Goal: Task Accomplishment & Management: Use online tool/utility

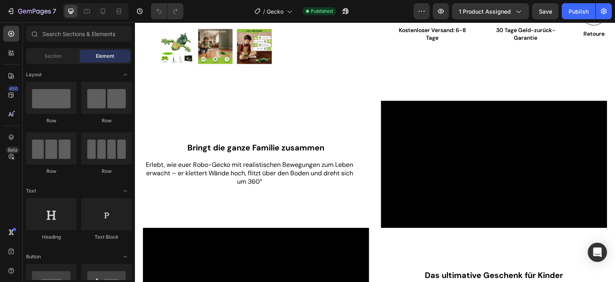
scroll to position [280, 0]
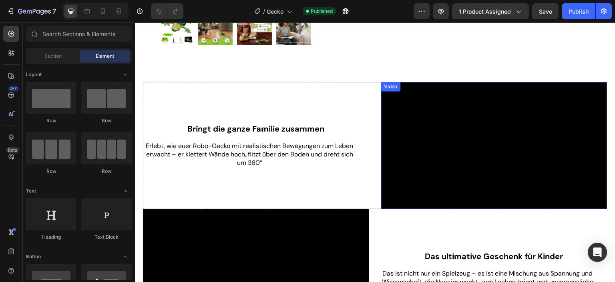
click at [449, 146] on video at bounding box center [494, 145] width 226 height 127
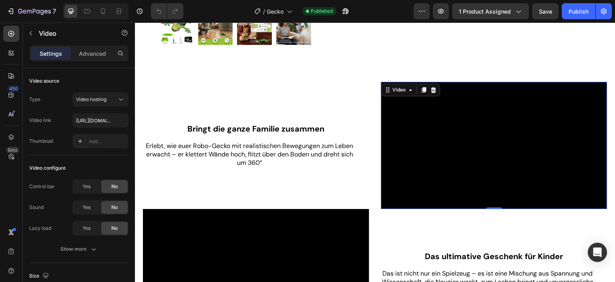
click at [449, 146] on video at bounding box center [494, 145] width 226 height 127
click at [432, 88] on icon at bounding box center [433, 90] width 5 height 6
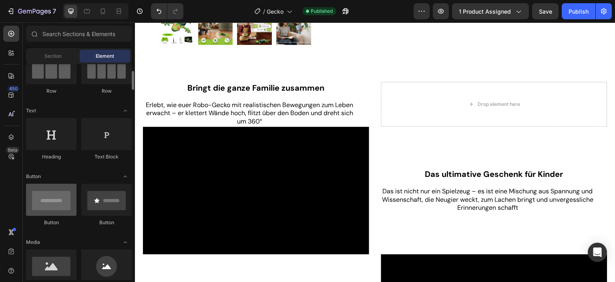
scroll to position [160, 0]
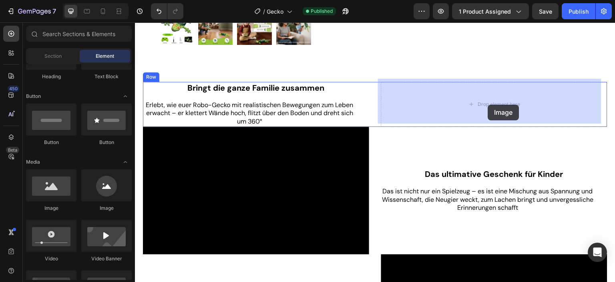
drag, startPoint x: 194, startPoint y: 214, endPoint x: 488, endPoint y: 105, distance: 313.8
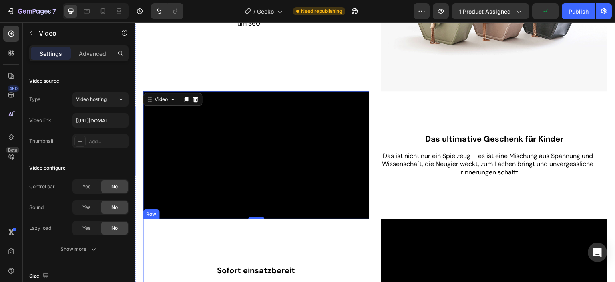
scroll to position [441, 0]
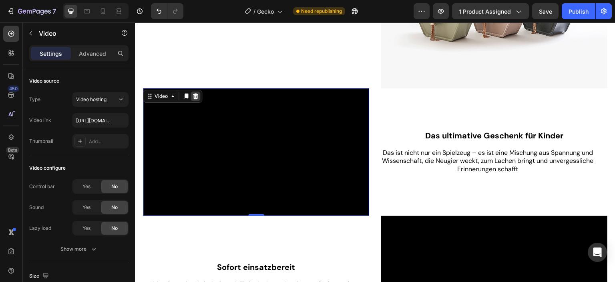
click at [198, 93] on icon at bounding box center [195, 96] width 6 height 6
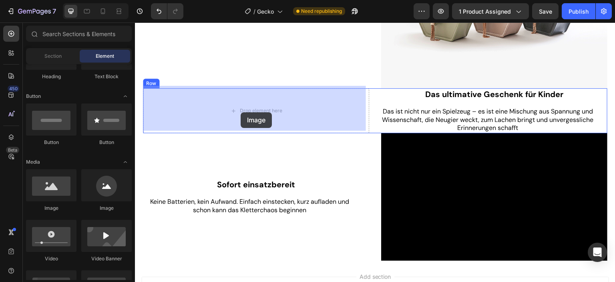
drag, startPoint x: 191, startPoint y: 218, endPoint x: 241, endPoint y: 112, distance: 116.3
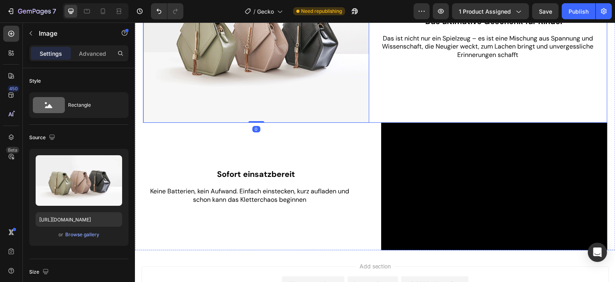
scroll to position [601, 0]
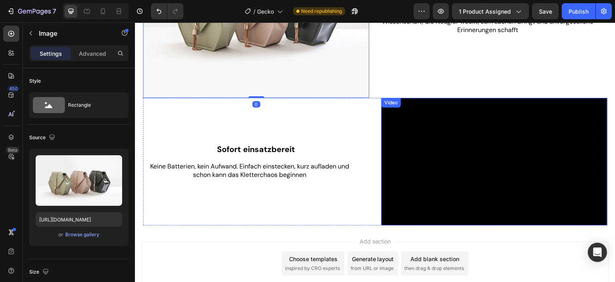
click at [472, 177] on video at bounding box center [494, 161] width 226 height 127
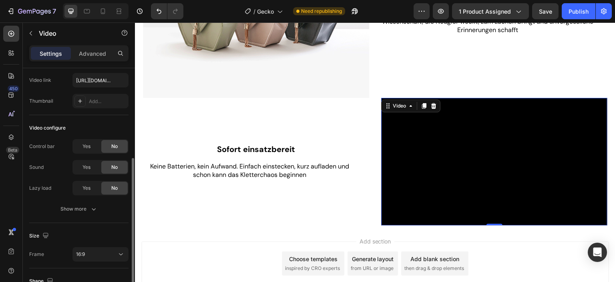
scroll to position [80, 0]
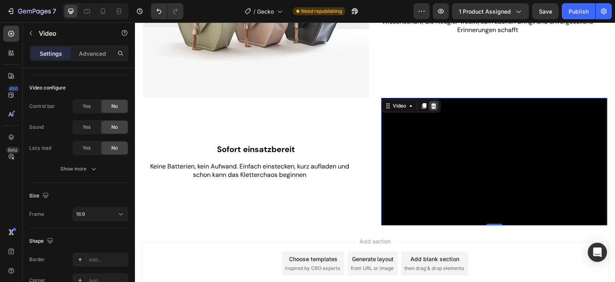
click at [431, 103] on icon at bounding box center [434, 106] width 6 height 6
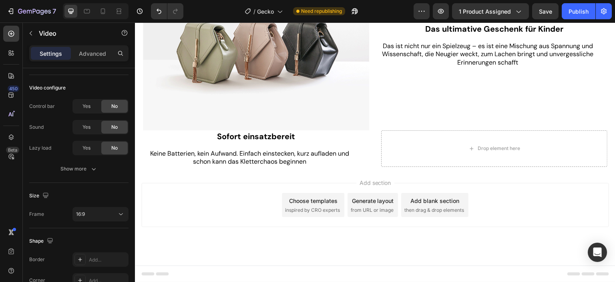
scroll to position [564, 0]
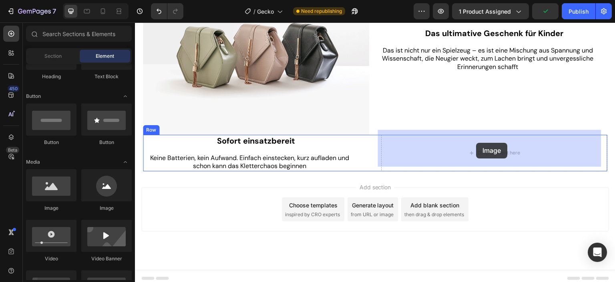
drag, startPoint x: 193, startPoint y: 218, endPoint x: 477, endPoint y: 143, distance: 293.7
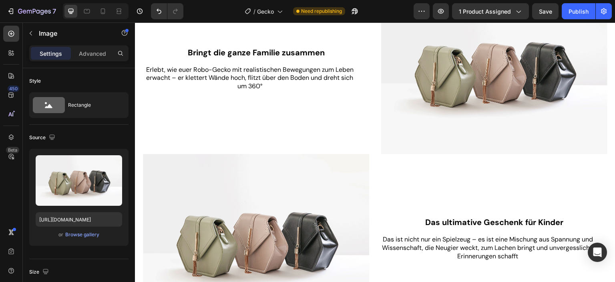
scroll to position [322, 0]
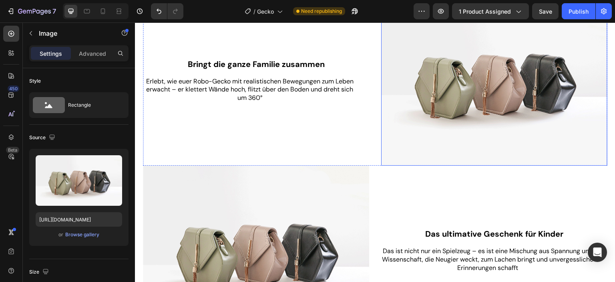
click at [473, 136] on img at bounding box center [494, 81] width 226 height 170
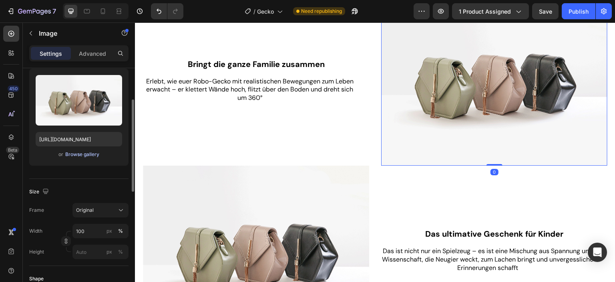
click at [78, 153] on div "Browse gallery" at bounding box center [82, 154] width 34 height 7
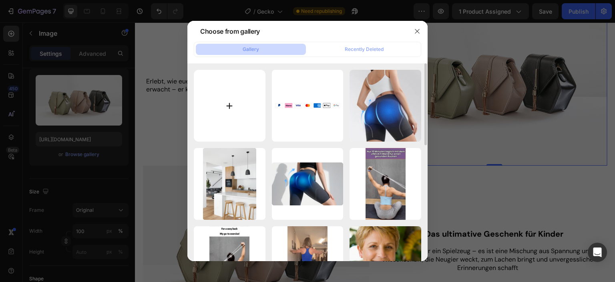
click at [230, 105] on input "file" at bounding box center [230, 106] width 72 height 72
type input "C:\fakepath\Includes6.webp"
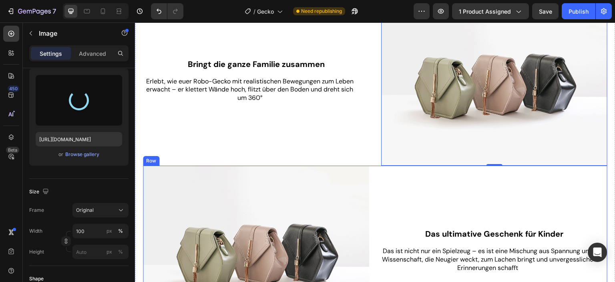
type input "[URL][DOMAIN_NAME]"
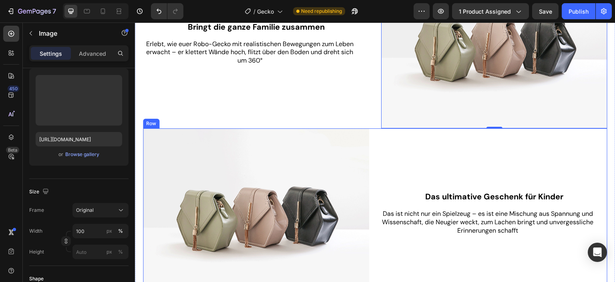
scroll to position [356, 0]
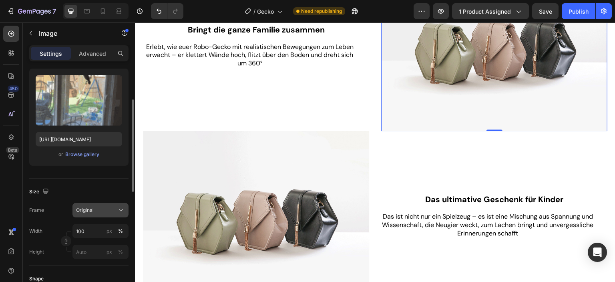
click at [108, 211] on div "Original" at bounding box center [95, 209] width 39 height 7
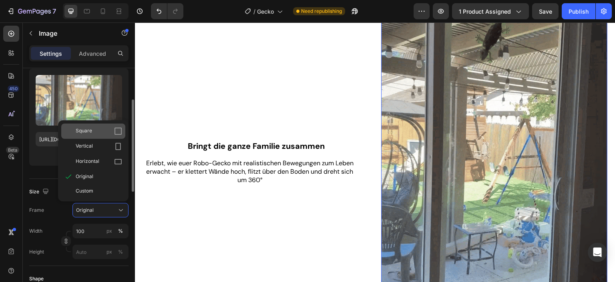
click at [103, 132] on div "Square" at bounding box center [99, 131] width 46 height 8
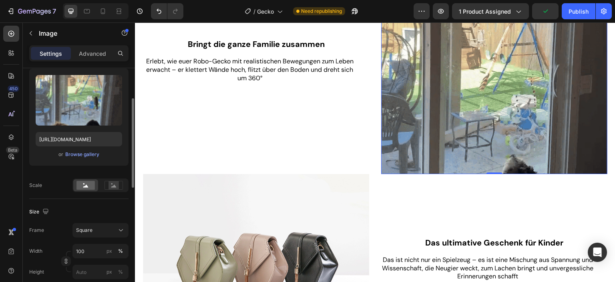
scroll to position [471, 0]
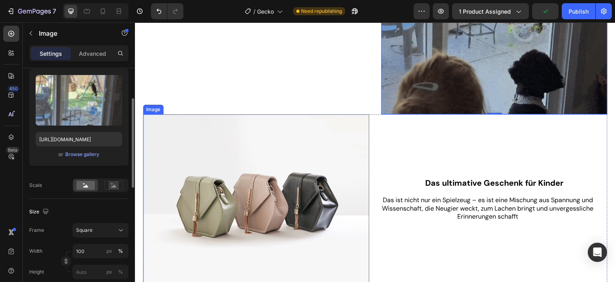
click at [268, 174] on img at bounding box center [256, 199] width 226 height 170
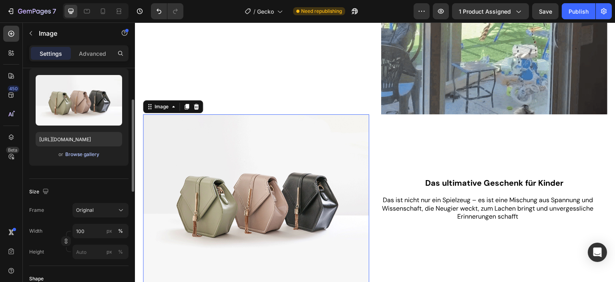
click at [83, 156] on div "Browse gallery" at bounding box center [82, 154] width 34 height 7
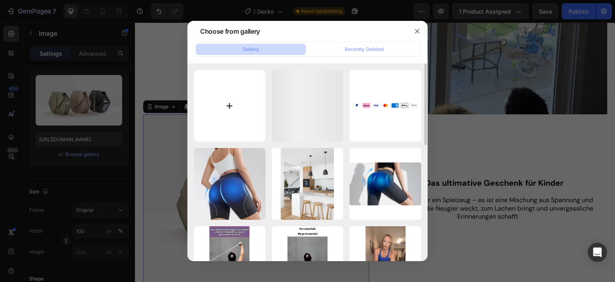
click at [231, 108] on input "file" at bounding box center [230, 106] width 72 height 72
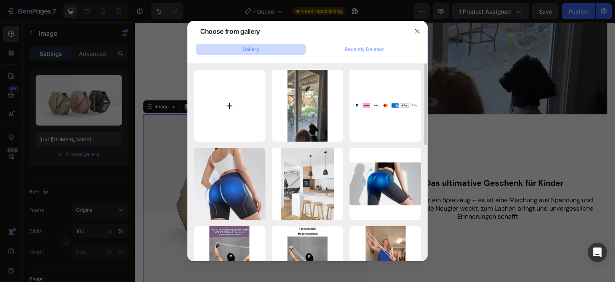
type input "C:\fakepath\Includes7.webp"
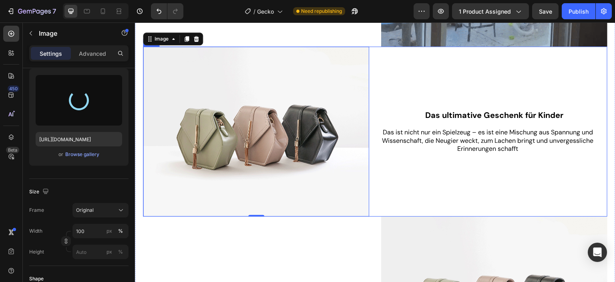
scroll to position [551, 0]
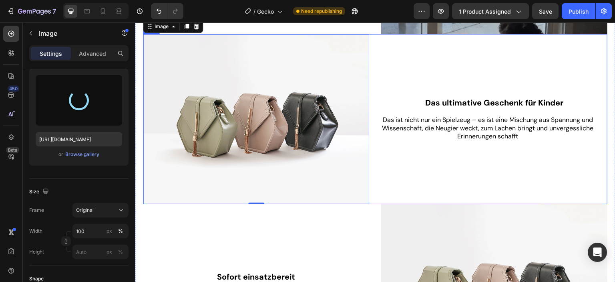
type input "[URL][DOMAIN_NAME]"
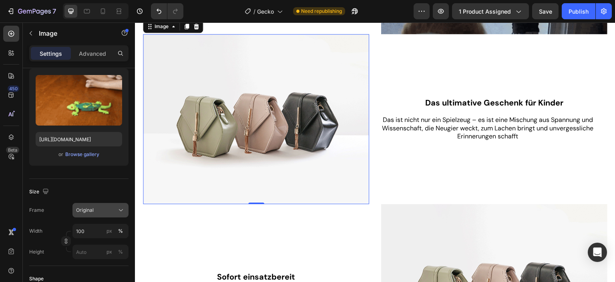
click at [112, 208] on div "Original" at bounding box center [95, 209] width 39 height 7
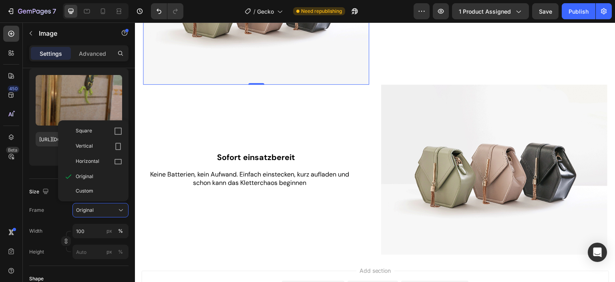
scroll to position [671, 0]
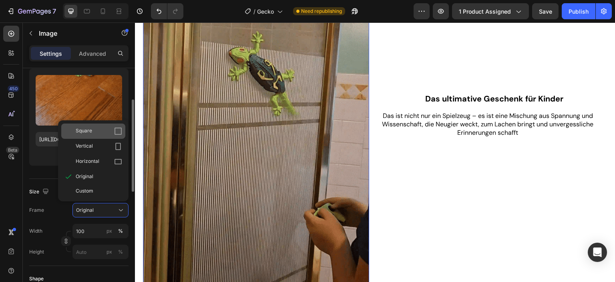
click at [93, 132] on div "Square" at bounding box center [99, 131] width 46 height 8
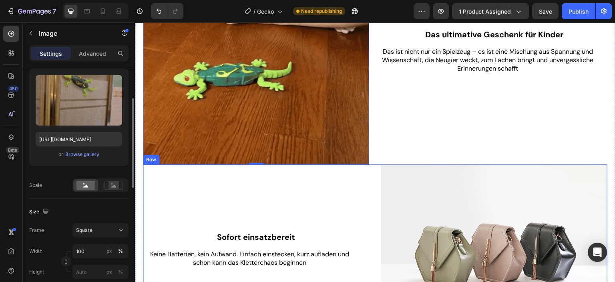
scroll to position [705, 0]
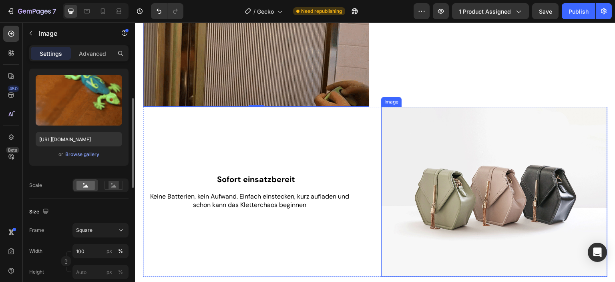
click at [449, 174] on img at bounding box center [494, 192] width 226 height 170
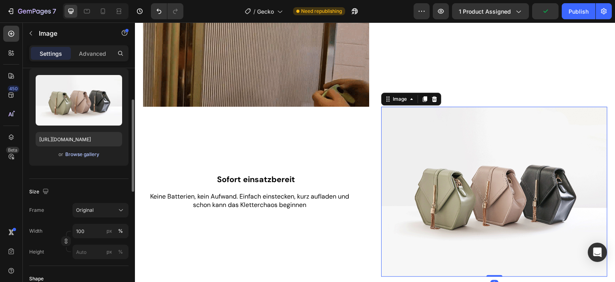
click at [87, 155] on div "Browse gallery" at bounding box center [82, 154] width 34 height 7
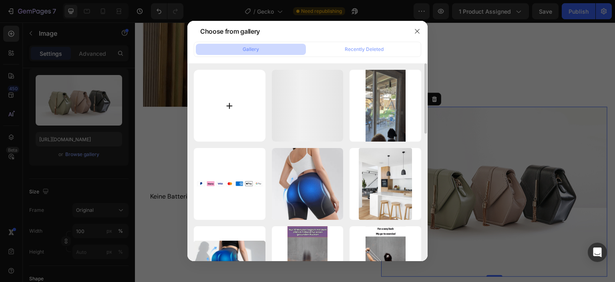
click at [228, 109] on input "file" at bounding box center [230, 106] width 72 height 72
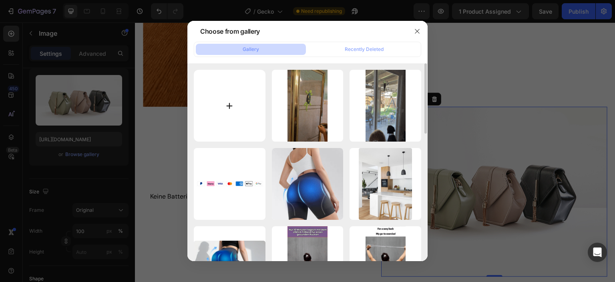
type input "C:\fakepath\Includes8.webp"
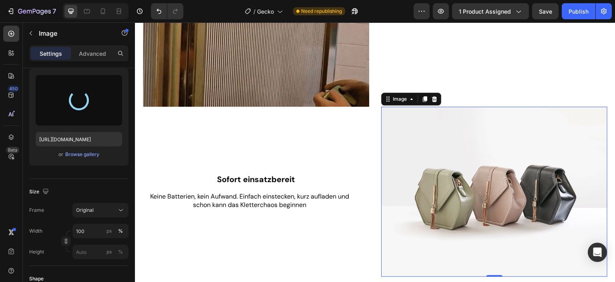
type input "[URL][DOMAIN_NAME]"
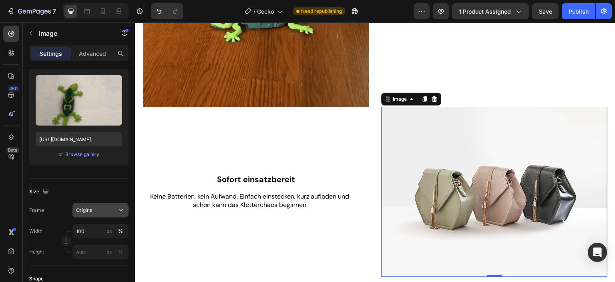
click at [104, 206] on div "Original" at bounding box center [95, 209] width 39 height 7
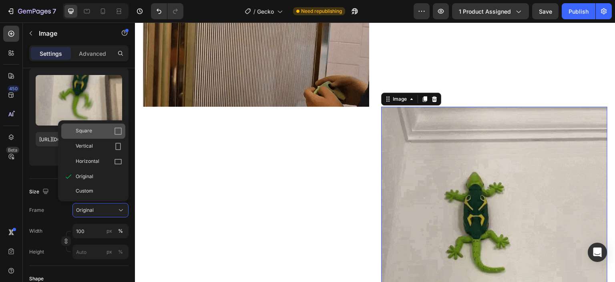
click at [98, 131] on div "Square" at bounding box center [99, 131] width 46 height 8
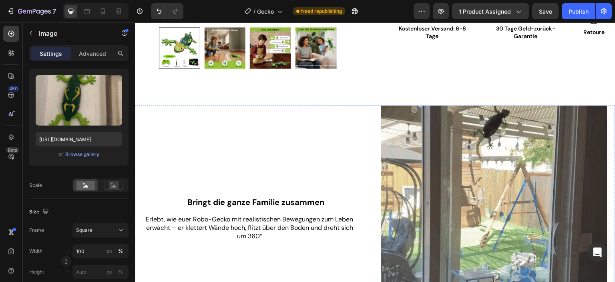
scroll to position [145, 0]
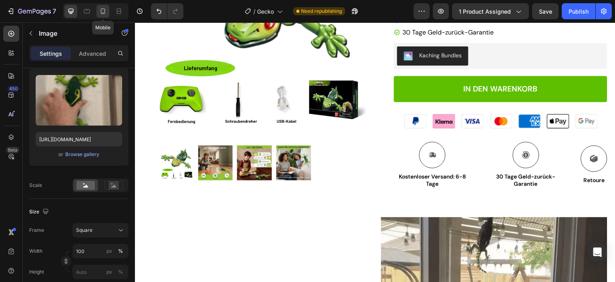
click at [103, 11] on icon at bounding box center [103, 11] width 8 height 8
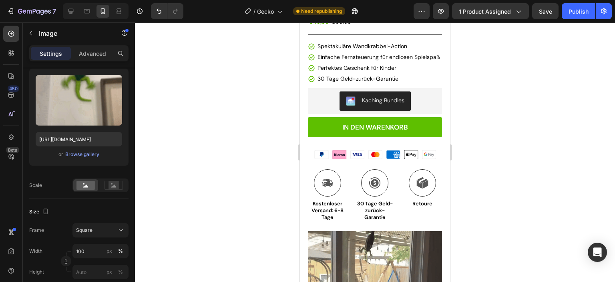
scroll to position [240, 0]
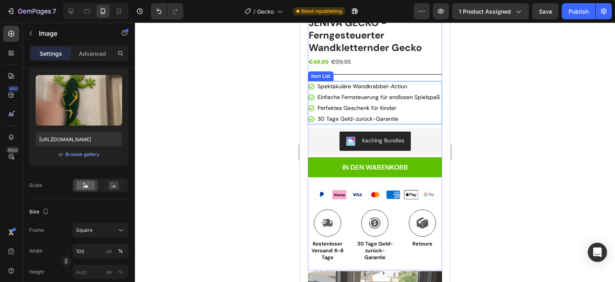
click at [308, 99] on div "Einfache Fernsteuerung für endlosen Spielspaß" at bounding box center [374, 97] width 133 height 11
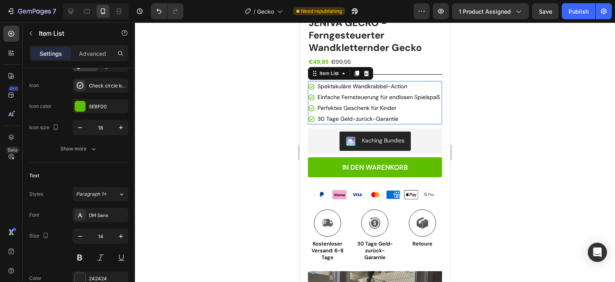
scroll to position [0, 0]
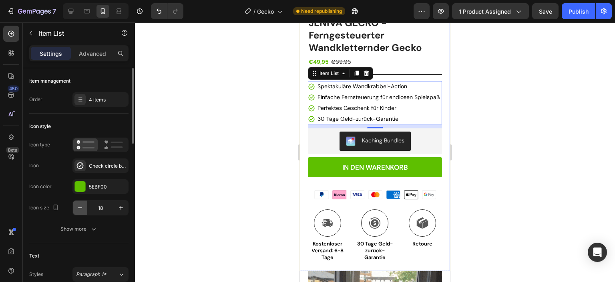
click at [81, 208] on icon "button" at bounding box center [80, 207] width 8 height 8
type input "16"
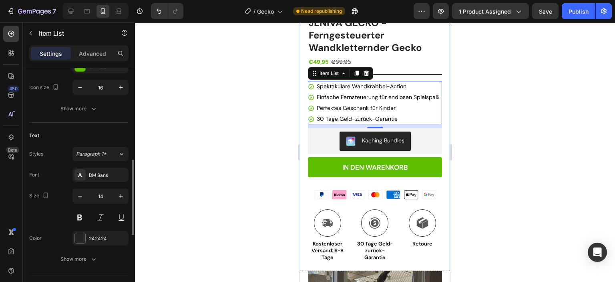
scroll to position [160, 0]
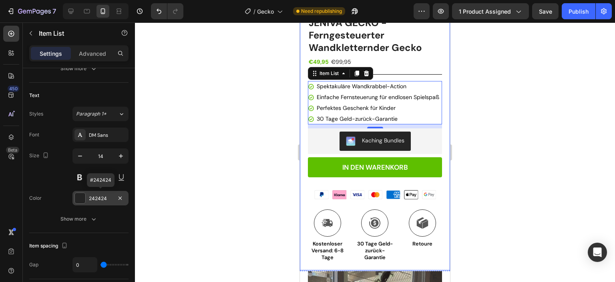
click at [80, 195] on div at bounding box center [80, 198] width 10 height 10
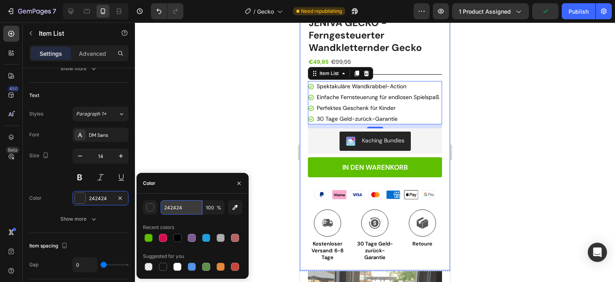
click at [191, 206] on input "242424" at bounding box center [182, 207] width 42 height 14
type input "000000"
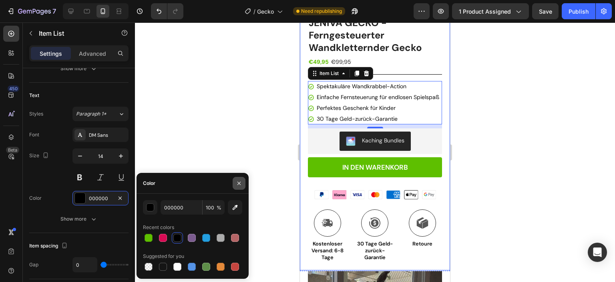
click at [242, 181] on icon "button" at bounding box center [239, 183] width 6 height 6
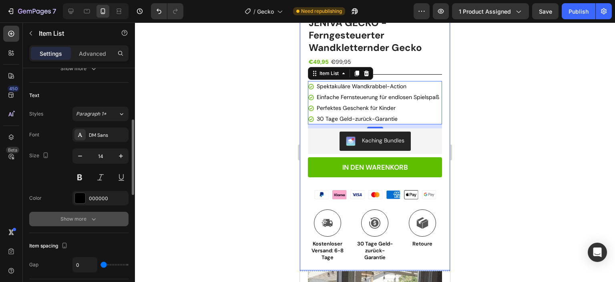
click at [91, 218] on icon "button" at bounding box center [94, 219] width 8 height 8
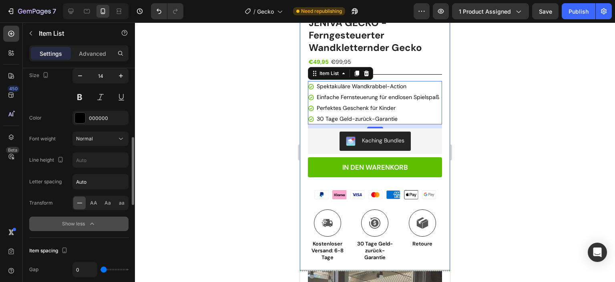
scroll to position [200, 0]
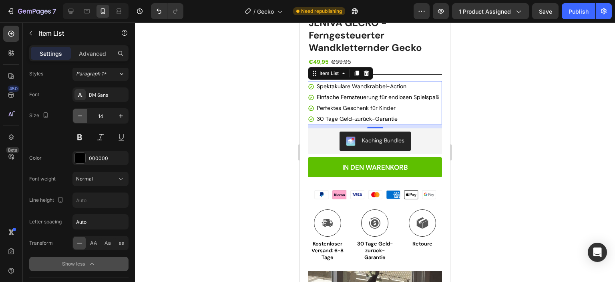
click at [79, 116] on icon "button" at bounding box center [80, 116] width 8 height 8
type input "13"
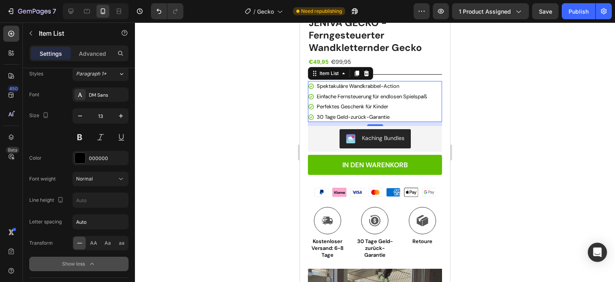
click at [402, 115] on div "30 Tage Geld-zurück-Garantie" at bounding box center [372, 117] width 113 height 10
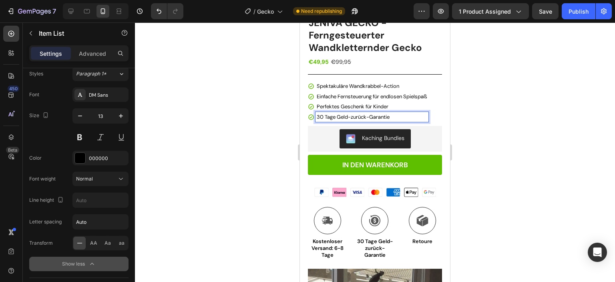
click at [389, 119] on span "30 Tage Geld-zurück-Garantie" at bounding box center [353, 116] width 73 height 7
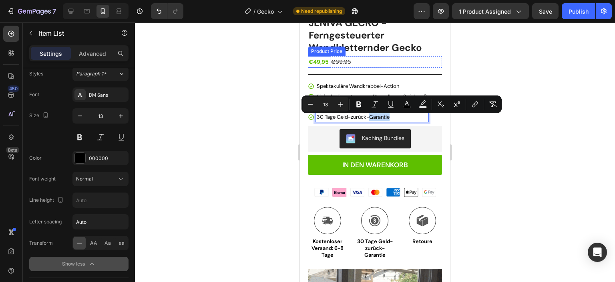
click at [320, 57] on div "€49,95" at bounding box center [319, 62] width 22 height 12
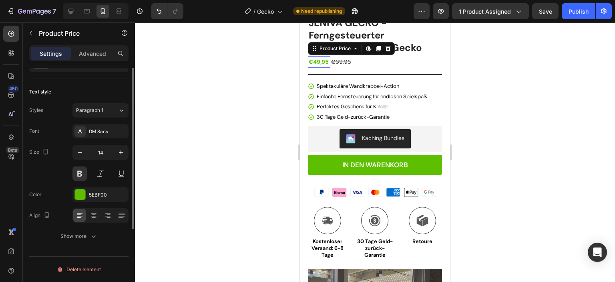
scroll to position [0, 0]
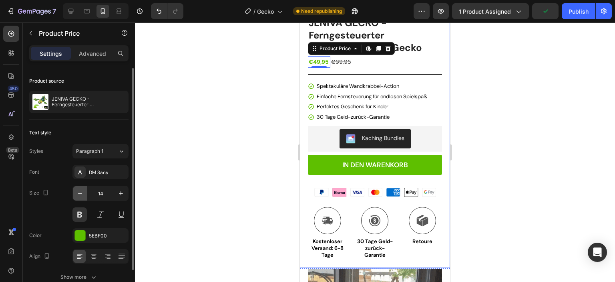
click at [81, 195] on icon "button" at bounding box center [80, 193] width 8 height 8
type input "13"
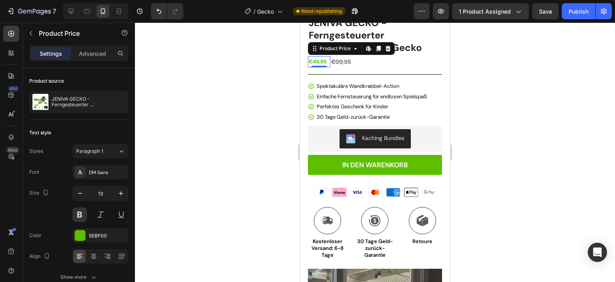
click at [502, 94] on div at bounding box center [375, 151] width 480 height 259
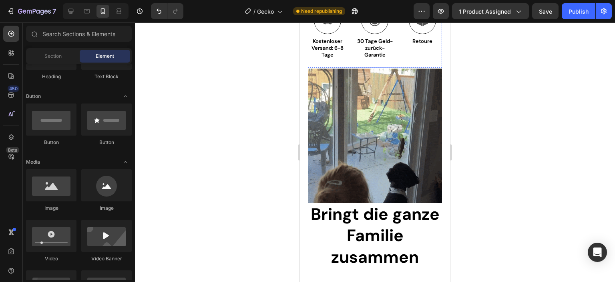
scroll to position [481, 0]
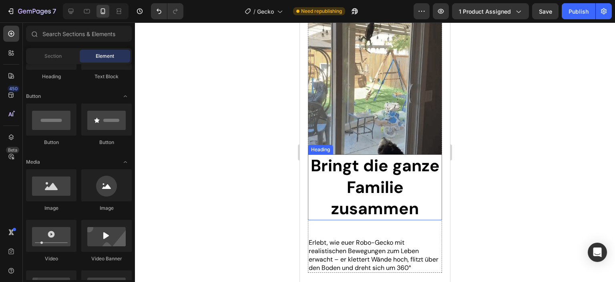
click at [407, 175] on strong "Bringt die ganze Familie zusammen" at bounding box center [375, 187] width 129 height 64
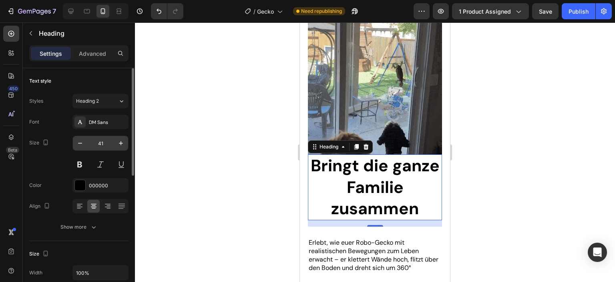
click at [99, 143] on input "41" at bounding box center [100, 143] width 26 height 14
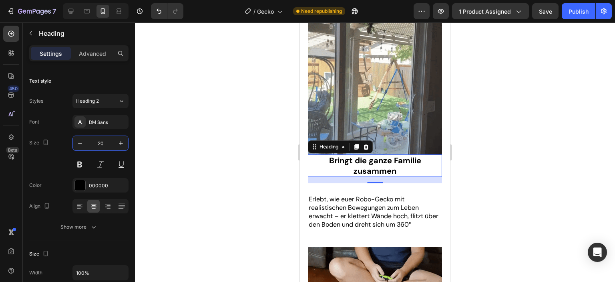
type input "20"
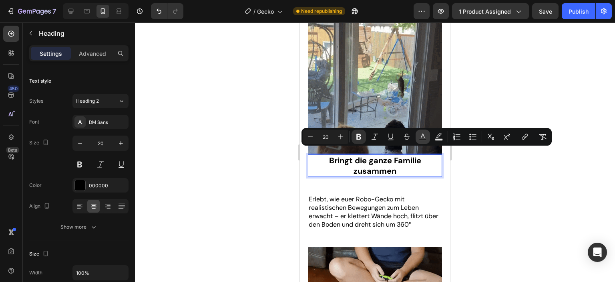
click at [423, 140] on rect "Editor contextual toolbar" at bounding box center [423, 140] width 8 height 2
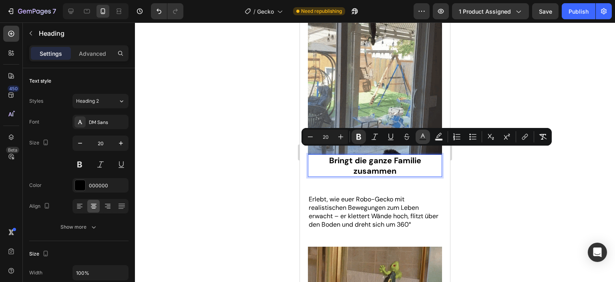
type input "000000"
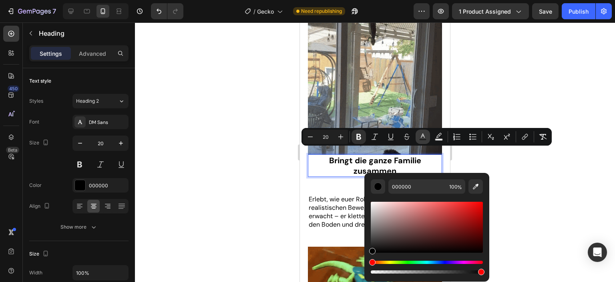
click at [423, 140] on rect "Editor contextual toolbar" at bounding box center [423, 140] width 8 height 2
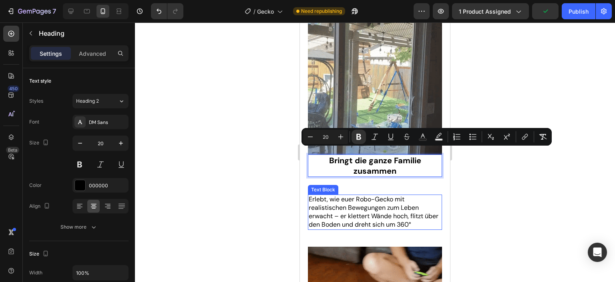
click at [420, 195] on p "Erlebt, wie euer Robo-Gecko mit realistischen Bewegungen zum Leben erwacht – er…" at bounding box center [375, 211] width 133 height 33
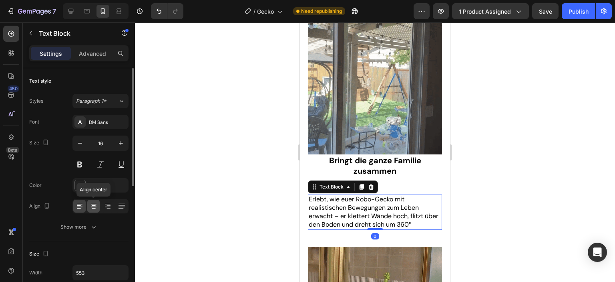
click at [93, 208] on icon at bounding box center [94, 206] width 8 height 8
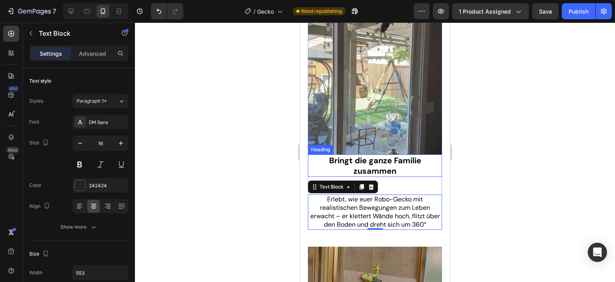
click at [396, 159] on strong "Bringt die ganze Familie zusammen" at bounding box center [375, 165] width 92 height 21
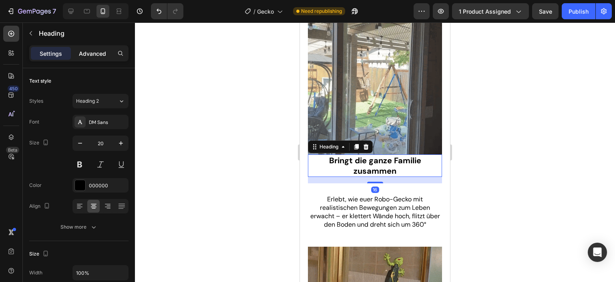
click at [93, 57] on p "Advanced" at bounding box center [92, 53] width 27 height 8
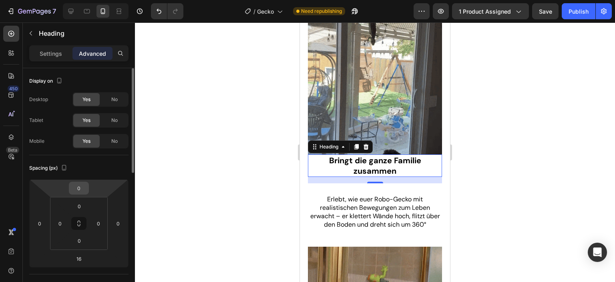
click at [83, 185] on input "0" at bounding box center [79, 188] width 16 height 12
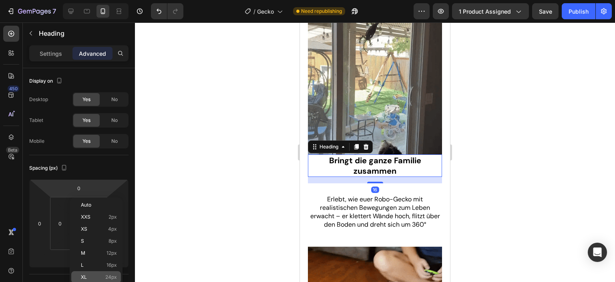
click at [85, 272] on div "XL 24px" at bounding box center [96, 277] width 50 height 12
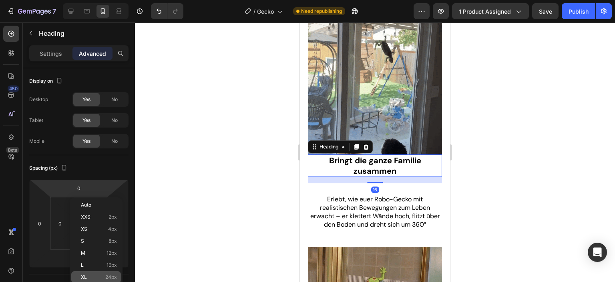
type input "24"
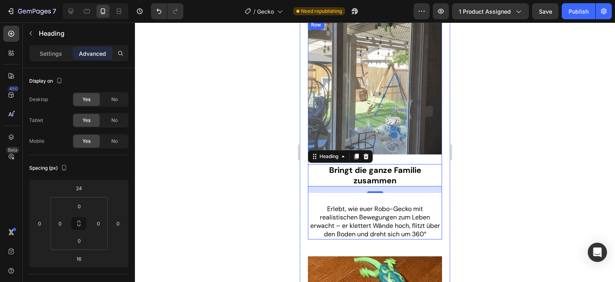
click at [409, 195] on div "⁠⁠⁠⁠⁠⁠⁠ Bringt die ganze Familie zusammen Heading 16 Erlebt, wie euer Robo-Geck…" at bounding box center [375, 196] width 134 height 85
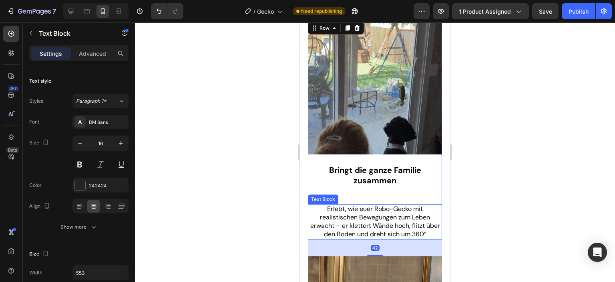
click at [400, 204] on span "Erlebt, wie euer Robo-Gecko mit realistischen Bewegungen zum Leben erwacht – er…" at bounding box center [375, 220] width 130 height 33
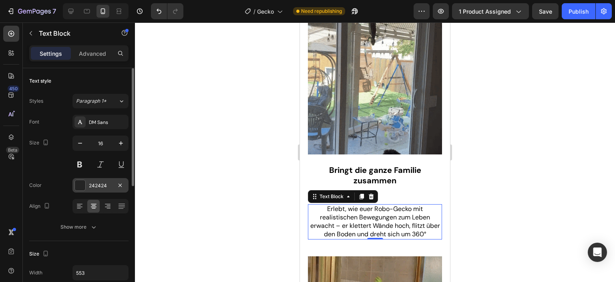
click at [100, 183] on div "242424" at bounding box center [100, 185] width 23 height 7
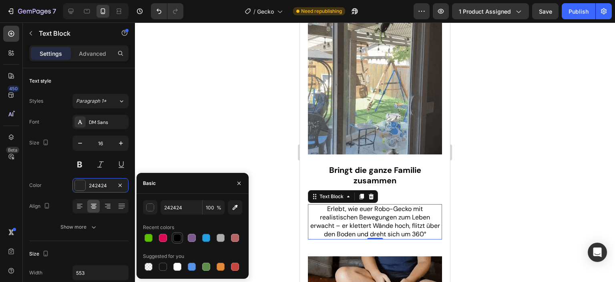
click at [179, 234] on div at bounding box center [177, 238] width 8 height 8
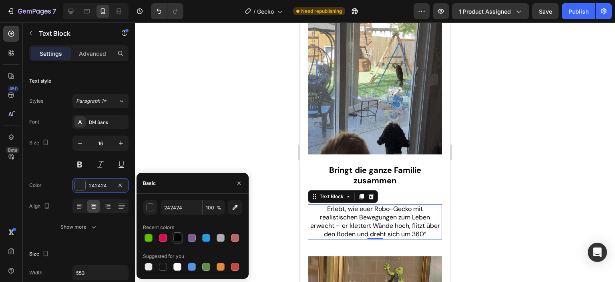
type input "000000"
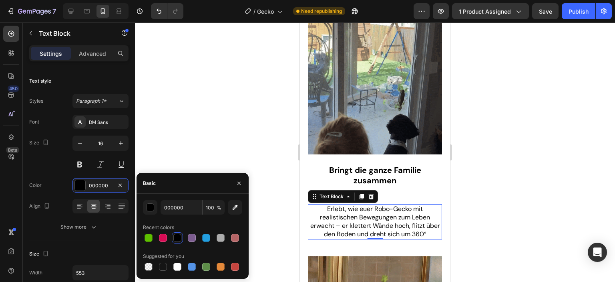
click at [419, 217] on span "Erlebt, wie euer Robo-Gecko mit realistischen Bewegungen zum Leben erwacht – er…" at bounding box center [375, 220] width 130 height 33
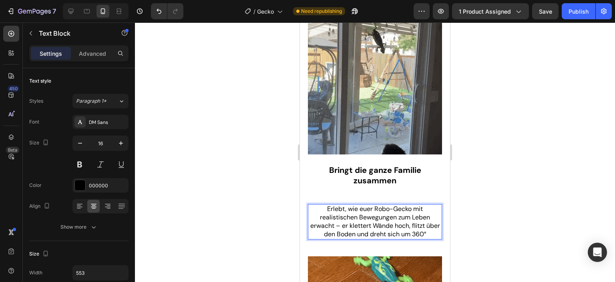
click at [389, 204] on span "Erlebt, wie euer Robo-Gecko mit realistischen Bewegungen zum Leben erwacht – er…" at bounding box center [375, 220] width 130 height 33
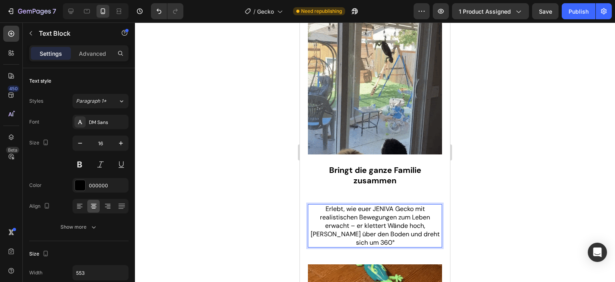
click at [473, 193] on div at bounding box center [375, 151] width 480 height 259
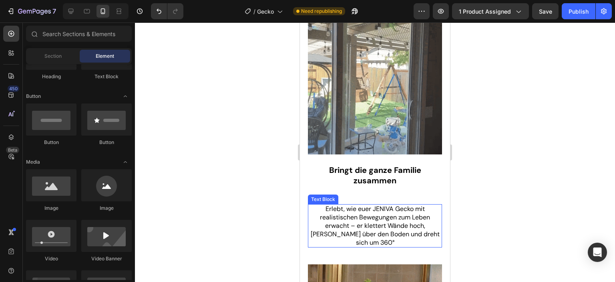
click at [411, 204] on span "Erlebt, wie euer JENIVA Gecko mit realistischen Bewegungen zum Leben erwacht – …" at bounding box center [375, 225] width 129 height 42
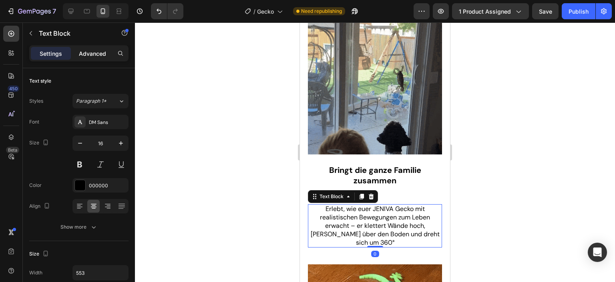
click at [95, 51] on p "Advanced" at bounding box center [92, 53] width 27 height 8
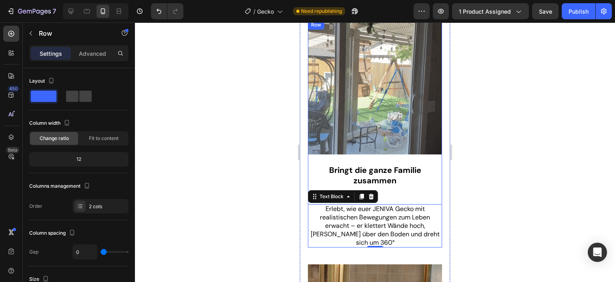
click at [411, 193] on div "⁠⁠⁠⁠⁠⁠⁠ Bringt die ganze Familie zusammen Heading Erlebt, wie euer JENIVA Gecko…" at bounding box center [375, 200] width 134 height 93
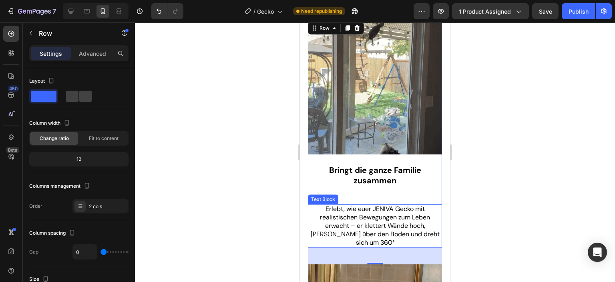
click at [317, 205] on p "Erlebt, wie euer JENIVA Gecko mit realistischen Bewegungen zum Leben erwacht – …" at bounding box center [375, 226] width 133 height 42
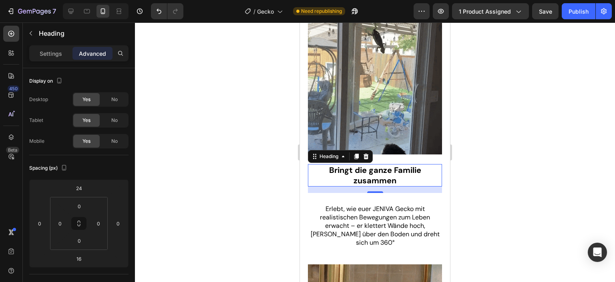
click at [405, 173] on p "⁠⁠⁠⁠⁠⁠⁠ Bringt die ganze Familie zusammen" at bounding box center [375, 175] width 133 height 21
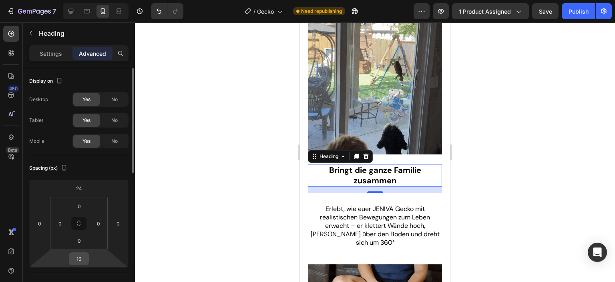
click at [85, 256] on input "16" at bounding box center [79, 258] width 16 height 12
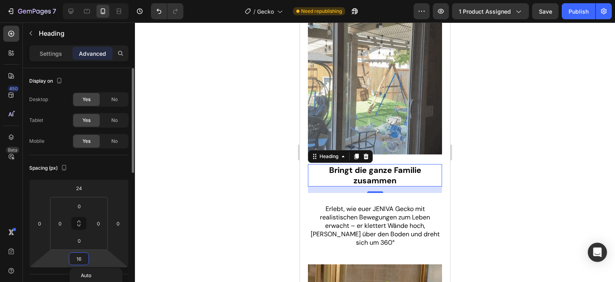
type input "0"
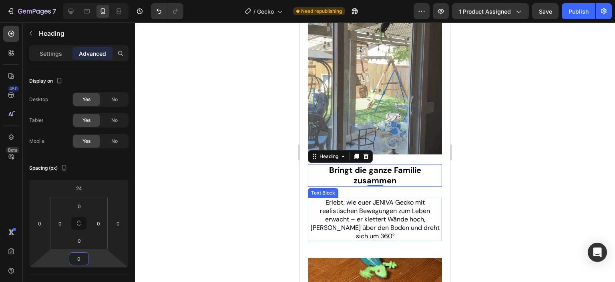
click at [372, 198] on span "Erlebt, wie euer JENIVA Gecko mit realistischen Bewegungen zum Leben erwacht – …" at bounding box center [375, 219] width 129 height 42
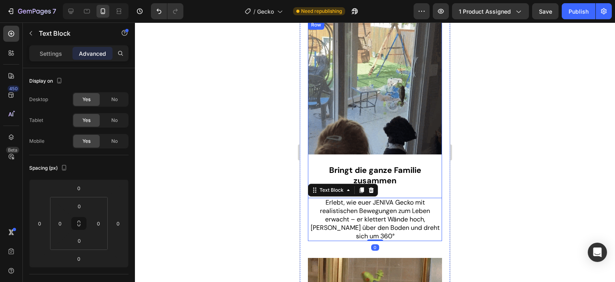
click at [433, 180] on div "⁠⁠⁠⁠⁠⁠⁠ Bringt die ganze Familie zusammen Heading Erlebt, wie euer JENIVA Gecko…" at bounding box center [375, 197] width 134 height 87
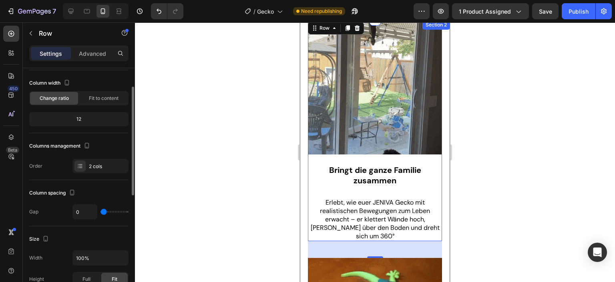
scroll to position [0, 0]
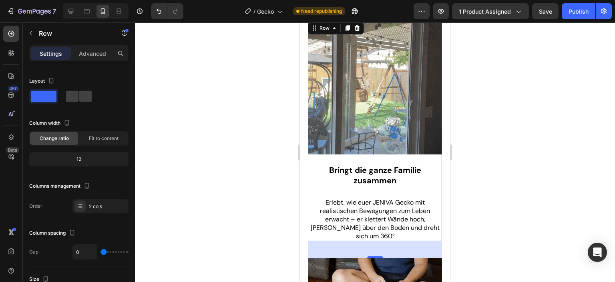
click at [541, 216] on div at bounding box center [375, 151] width 480 height 259
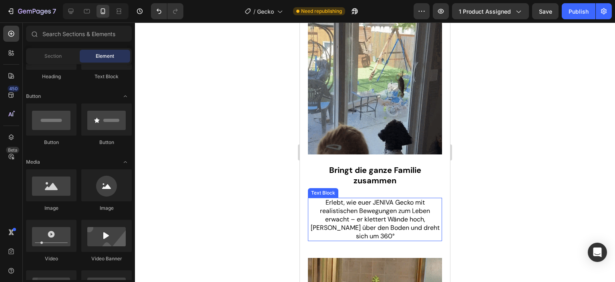
scroll to position [521, 0]
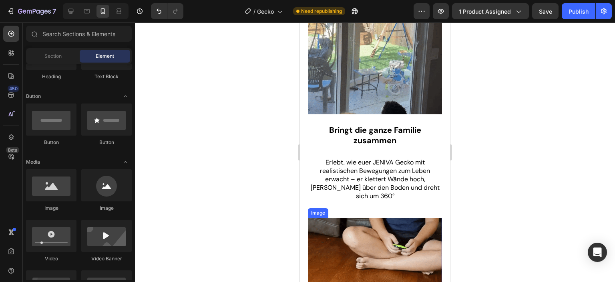
click at [386, 218] on img at bounding box center [375, 285] width 134 height 134
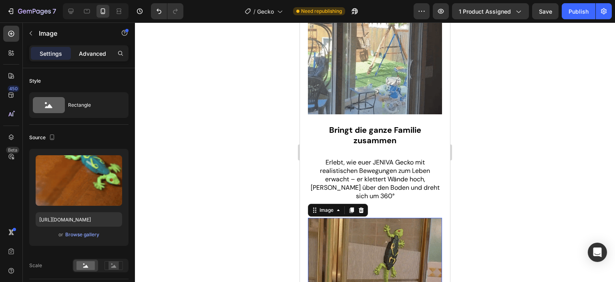
click at [100, 53] on p "Advanced" at bounding box center [92, 53] width 27 height 8
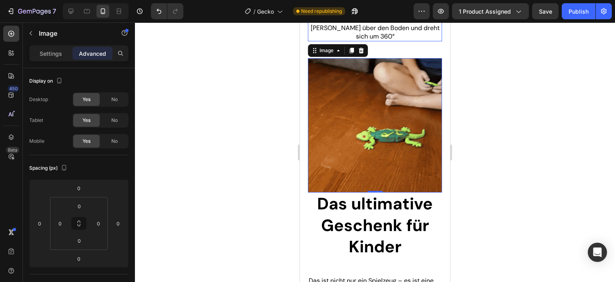
scroll to position [681, 0]
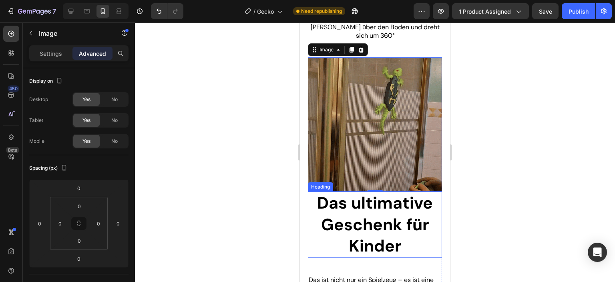
click at [411, 195] on strong "Das ultimative Geschenk für Kinder" at bounding box center [375, 224] width 116 height 64
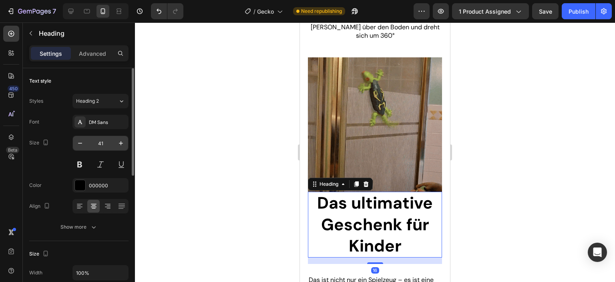
click at [98, 140] on input "41" at bounding box center [100, 143] width 26 height 14
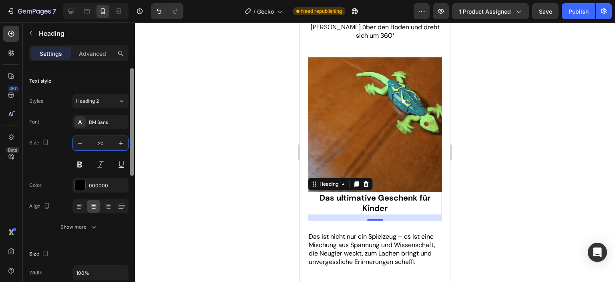
type input "20"
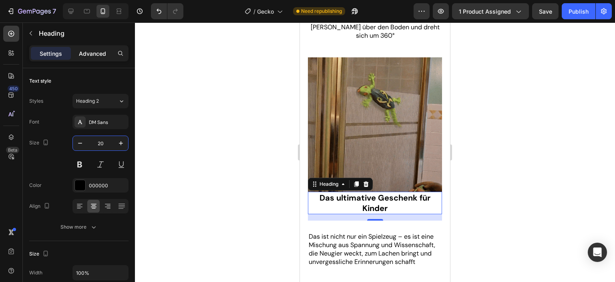
click at [87, 50] on p "Advanced" at bounding box center [92, 53] width 27 height 8
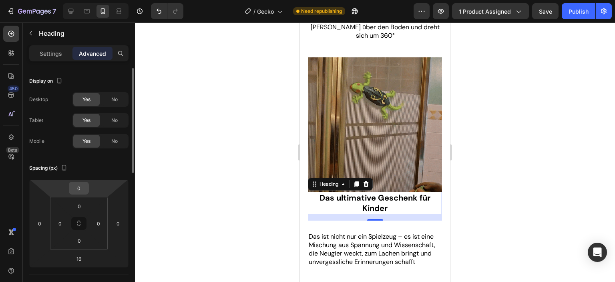
click at [84, 190] on input "0" at bounding box center [79, 188] width 16 height 12
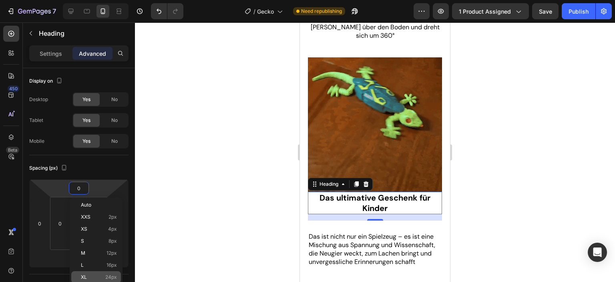
click at [88, 274] on p "XL 24px" at bounding box center [99, 277] width 36 height 6
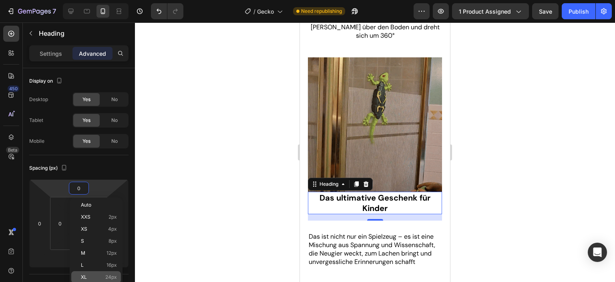
type input "24"
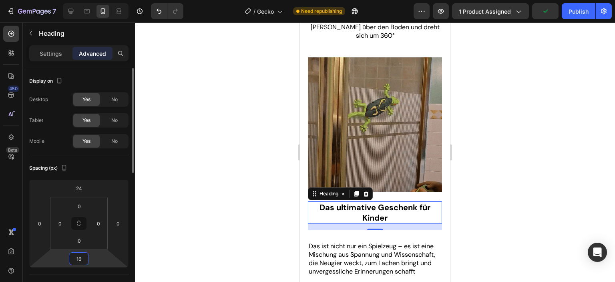
click at [85, 256] on input "16" at bounding box center [79, 258] width 16 height 12
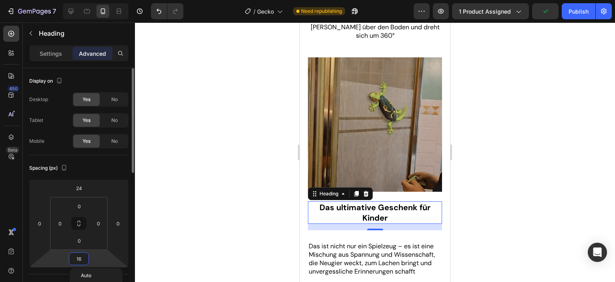
type input "0"
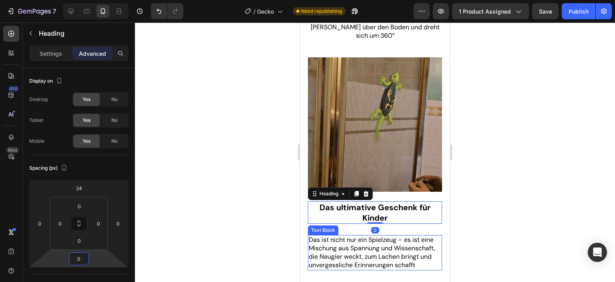
click at [381, 235] on span "Das ist nicht nur ein Spielzeug – es ist eine Mischung aus Spannung und Wissens…" at bounding box center [372, 251] width 127 height 33
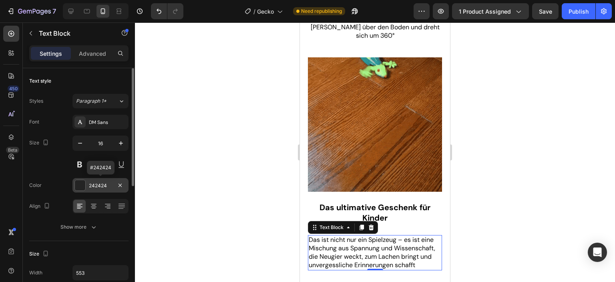
click at [82, 184] on div at bounding box center [80, 185] width 10 height 10
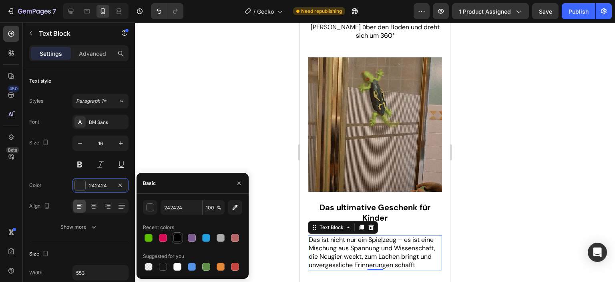
click at [175, 238] on div at bounding box center [177, 238] width 8 height 8
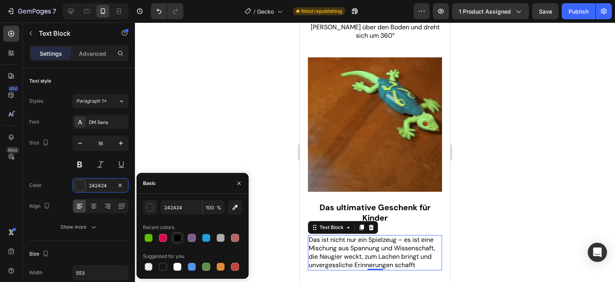
type input "000000"
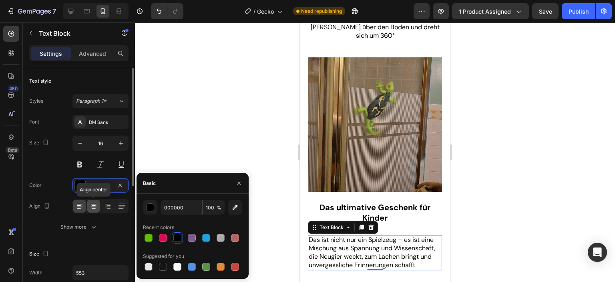
click at [97, 208] on icon at bounding box center [94, 206] width 8 height 8
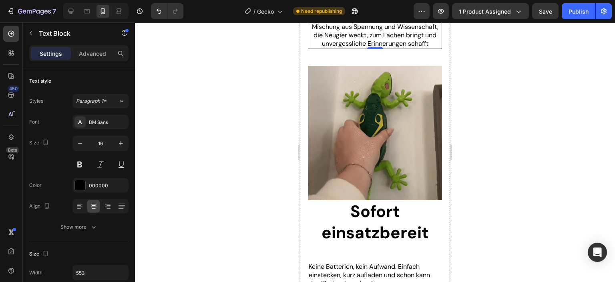
scroll to position [921, 0]
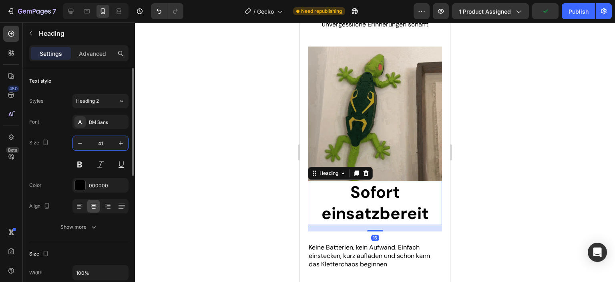
click at [106, 143] on input "41" at bounding box center [100, 143] width 26 height 14
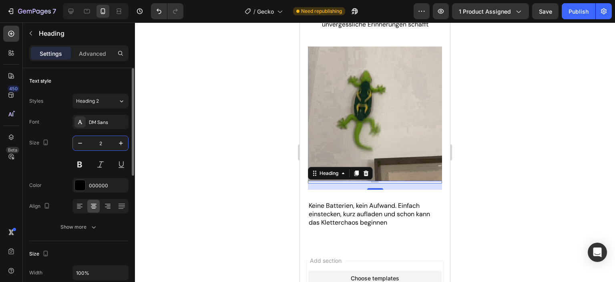
type input "20"
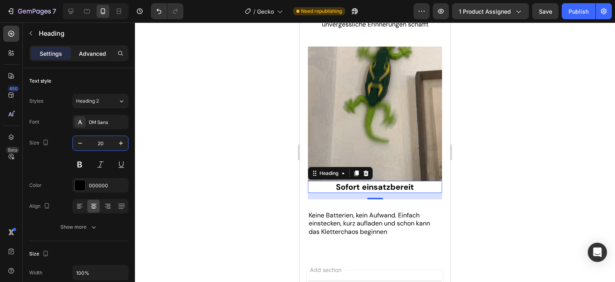
click at [80, 54] on p "Advanced" at bounding box center [92, 53] width 27 height 8
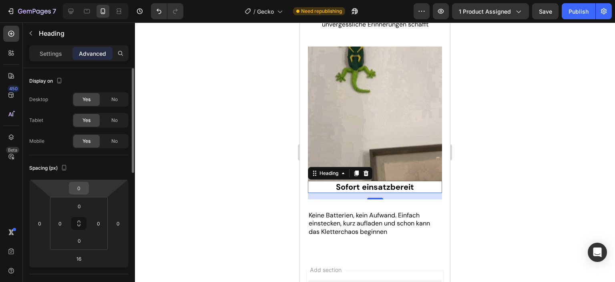
click at [81, 187] on input "0" at bounding box center [79, 188] width 16 height 12
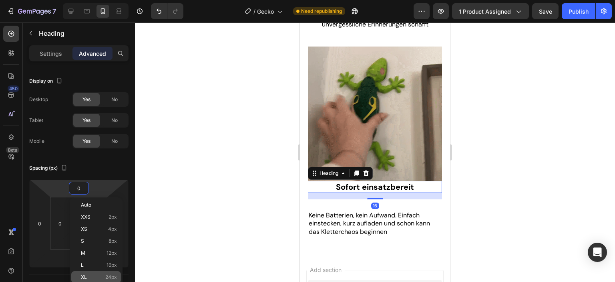
click at [90, 277] on p "XL 24px" at bounding box center [99, 277] width 36 height 6
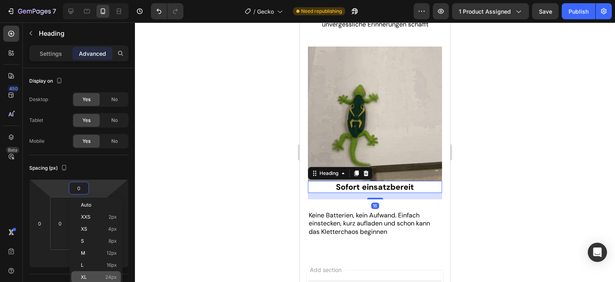
type input "24"
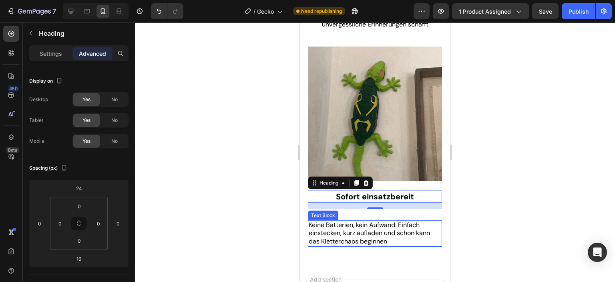
click at [383, 220] on span "Keine Batterien, kein Aufwand. Einfach einstecken, kurz aufladen und schon kann…" at bounding box center [369, 232] width 121 height 25
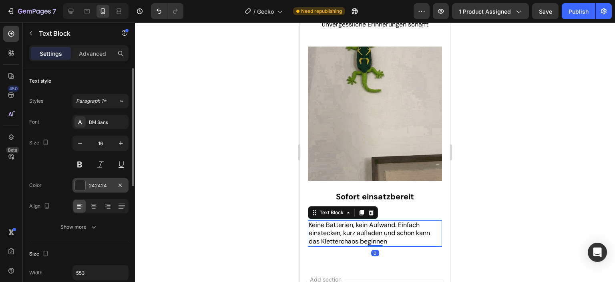
click at [104, 184] on div "242424" at bounding box center [100, 185] width 23 height 7
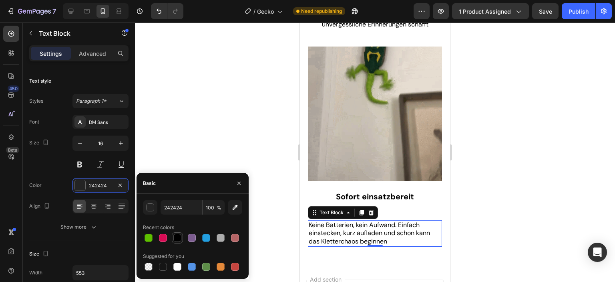
click at [179, 236] on div at bounding box center [177, 238] width 8 height 8
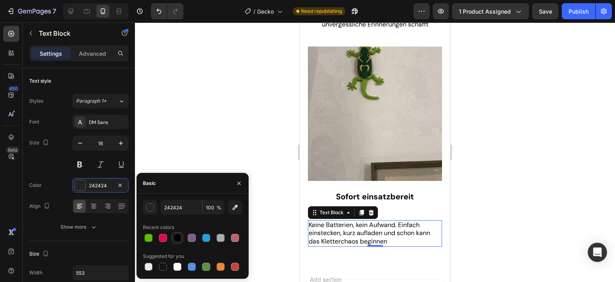
type input "000000"
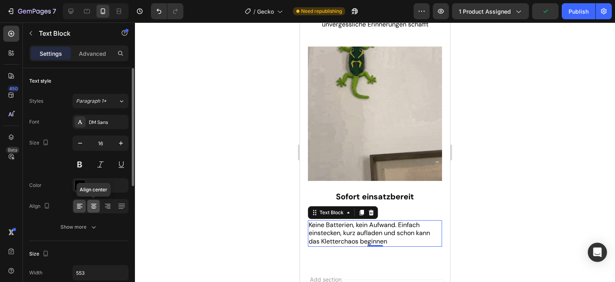
click at [96, 205] on icon at bounding box center [94, 206] width 8 height 8
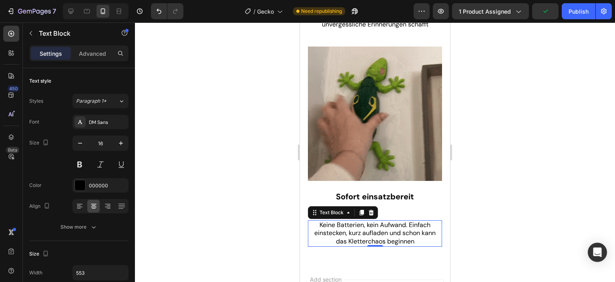
click at [499, 229] on div at bounding box center [375, 151] width 480 height 259
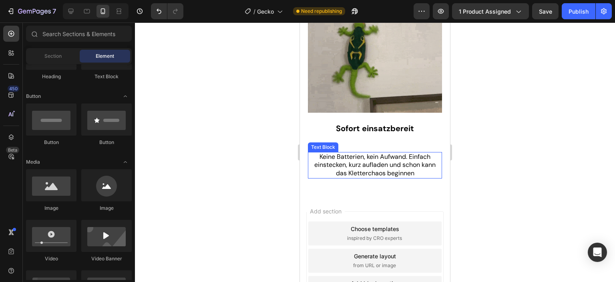
scroll to position [1001, 0]
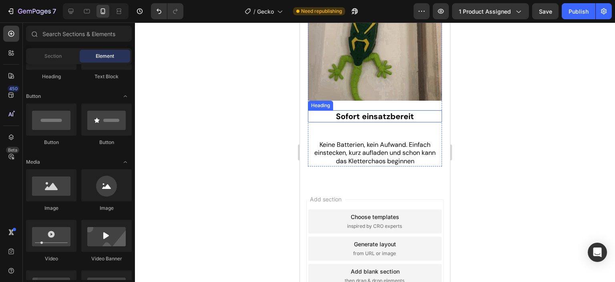
click at [402, 111] on strong "Sofort einsatzbereit" at bounding box center [375, 116] width 78 height 10
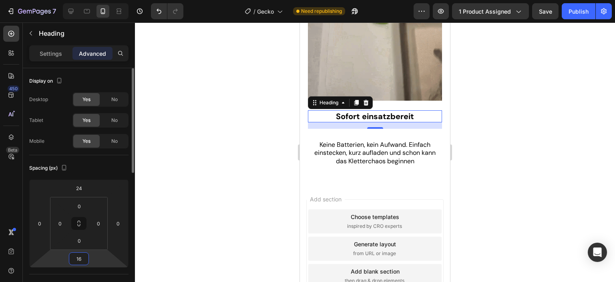
click at [82, 258] on input "16" at bounding box center [79, 258] width 16 height 12
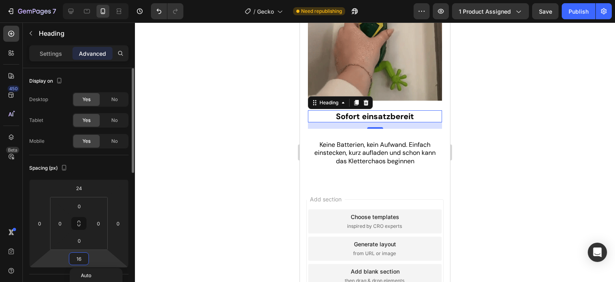
type input "0"
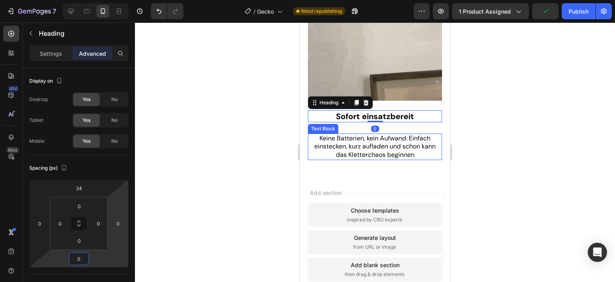
click at [384, 134] on span "Keine Batterien, kein Aufwand. Einfach einstecken, kurz aufladen und schon kann…" at bounding box center [374, 146] width 121 height 25
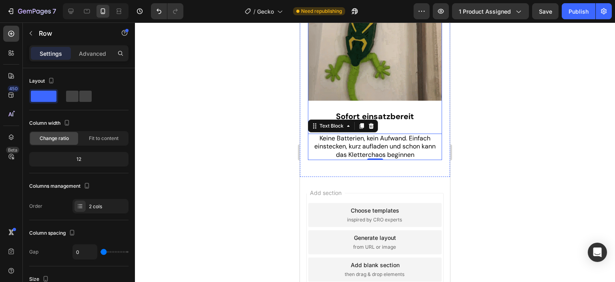
click at [434, 105] on div "Sofort einsatzbereit Heading Keine Batterien, kein Aufwand. Einfach einstecken,…" at bounding box center [375, 130] width 134 height 59
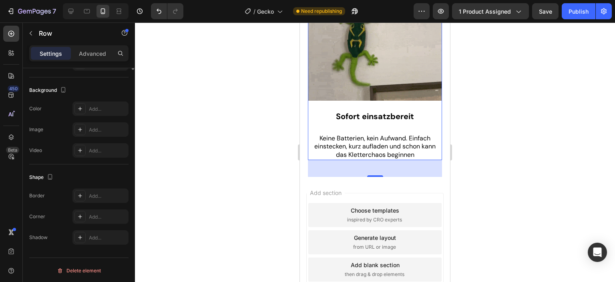
scroll to position [76, 0]
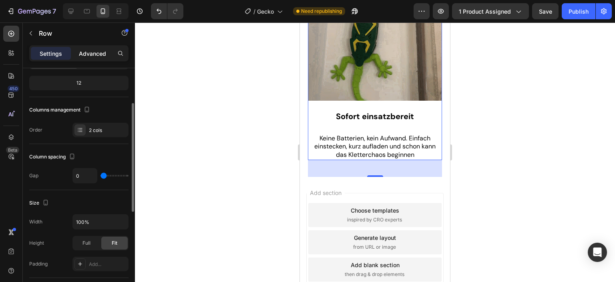
click at [96, 54] on p "Advanced" at bounding box center [92, 53] width 27 height 8
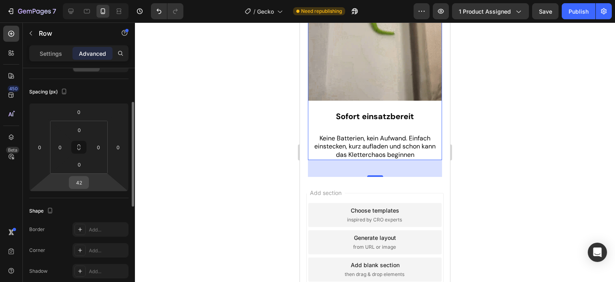
click at [85, 181] on input "42" at bounding box center [79, 182] width 16 height 12
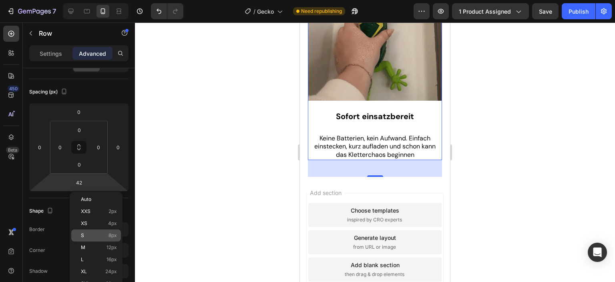
click at [91, 232] on p "S 8px" at bounding box center [99, 235] width 36 height 6
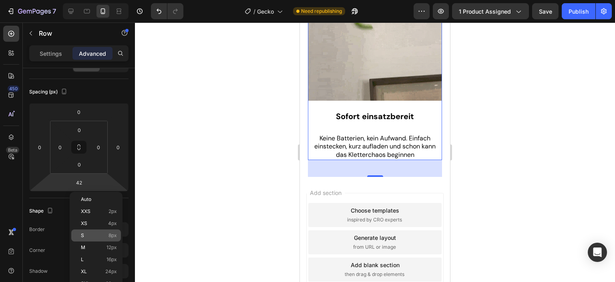
type input "8"
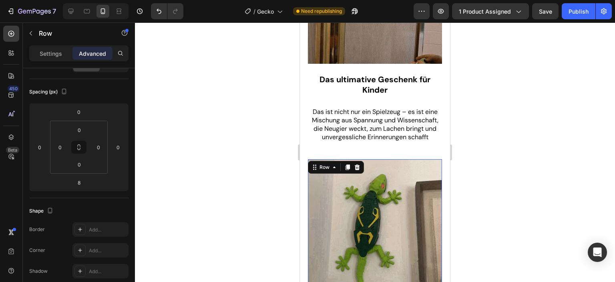
scroll to position [795, 0]
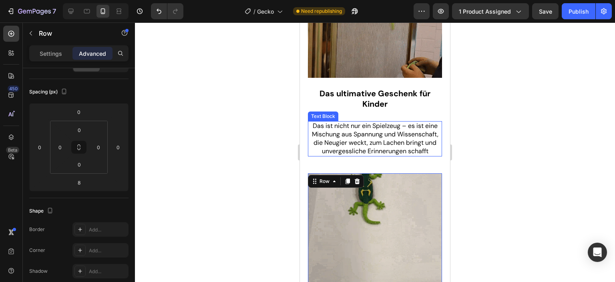
click at [415, 140] on p "Das ist nicht nur ein Spielzeug – es ist eine Mischung aus Spannung und Wissens…" at bounding box center [375, 138] width 133 height 33
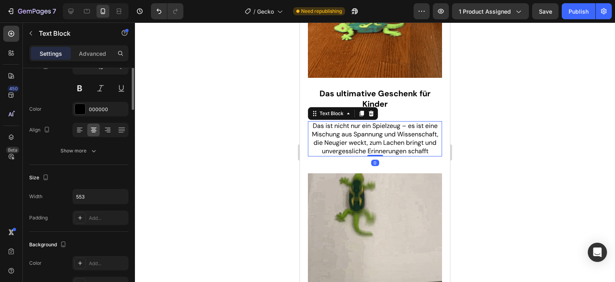
scroll to position [0, 0]
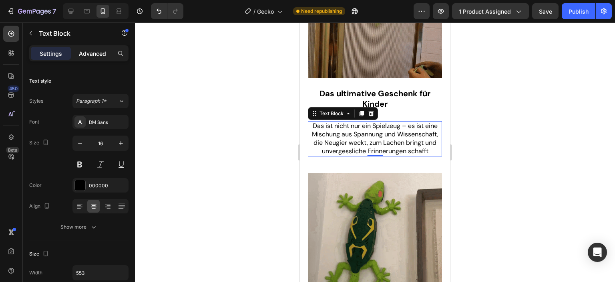
click at [99, 48] on div "Advanced" at bounding box center [93, 53] width 40 height 13
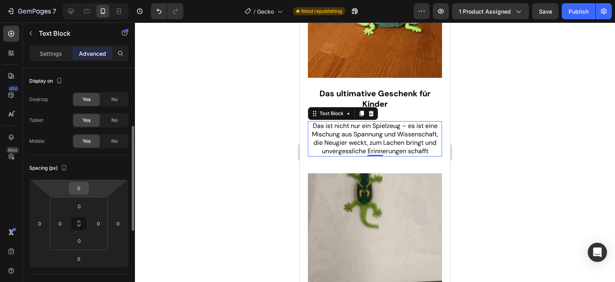
scroll to position [40, 0]
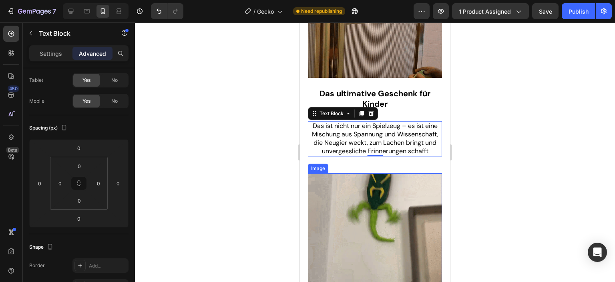
click at [402, 173] on img at bounding box center [375, 240] width 134 height 134
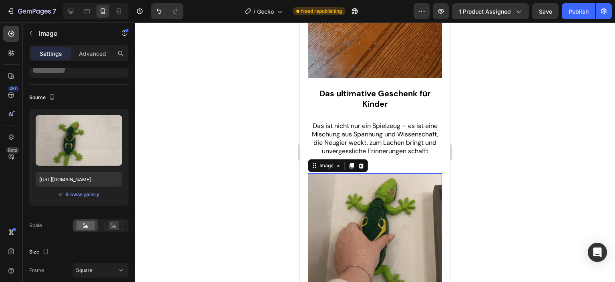
scroll to position [0, 0]
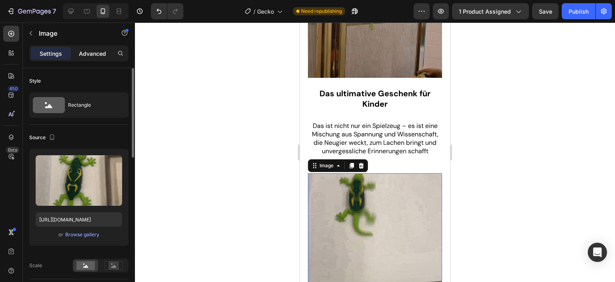
click at [90, 56] on p "Advanced" at bounding box center [92, 53] width 27 height 8
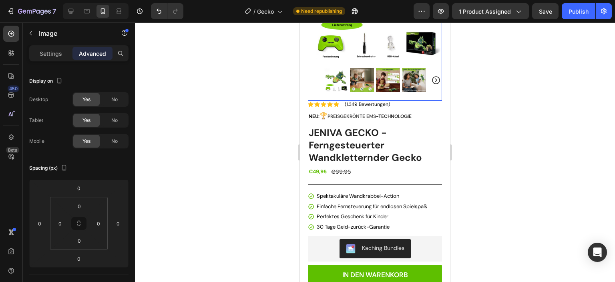
scroll to position [194, 0]
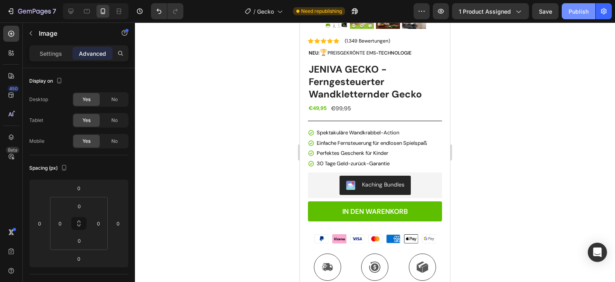
click at [575, 11] on div "Publish" at bounding box center [579, 11] width 20 height 8
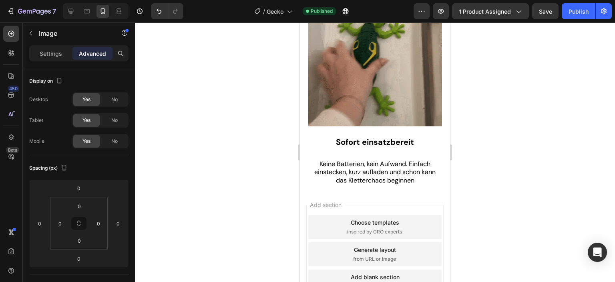
scroll to position [995, 0]
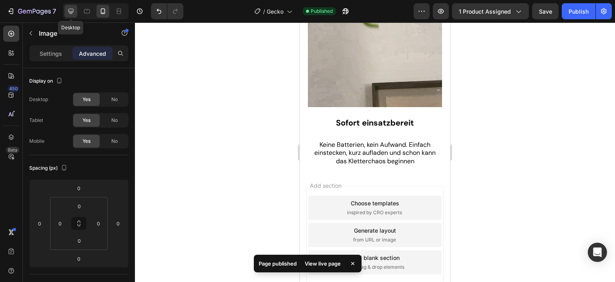
click at [67, 11] on icon at bounding box center [71, 11] width 8 height 8
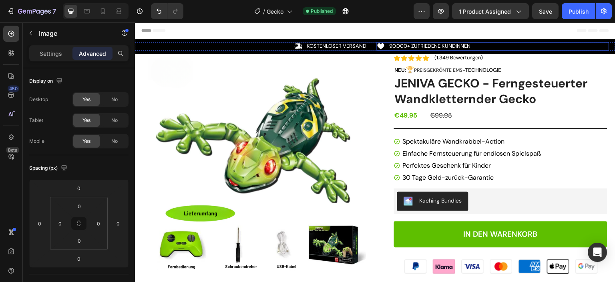
click at [514, 46] on div "Icon 90.000+ ZUFRIEDENE KUNDINNEN Text Block Row" at bounding box center [493, 46] width 232 height 8
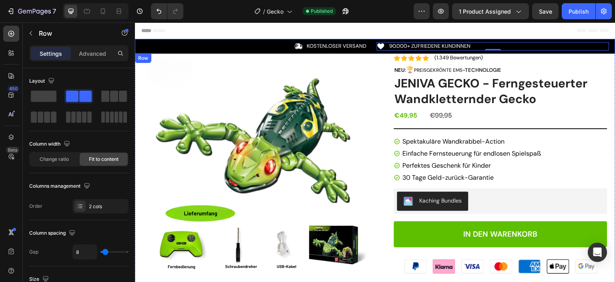
click at [200, 40] on div "Icon KOSTENLOSER VERSAND Text Block Row Icon 90.000+ ZUFRIEDENE KUNDINNEN Text …" at bounding box center [375, 46] width 481 height 15
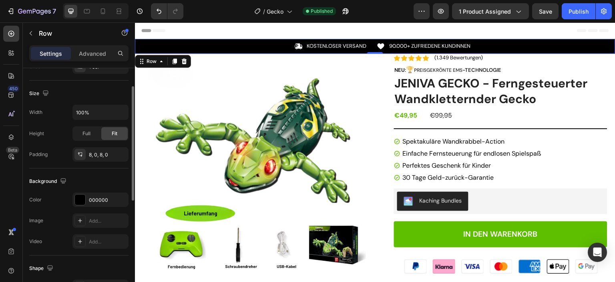
scroll to position [240, 0]
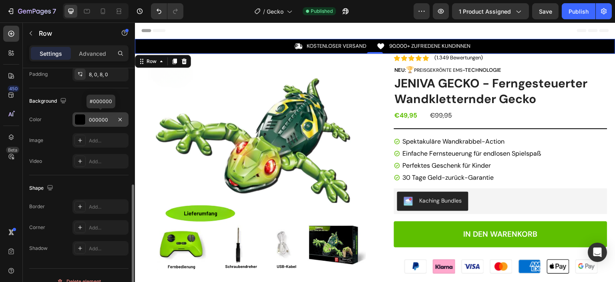
click at [75, 117] on div at bounding box center [80, 119] width 10 height 10
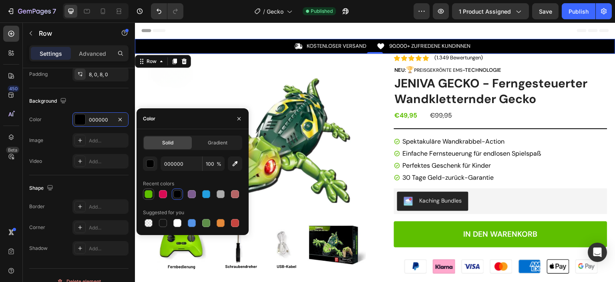
click at [148, 193] on div at bounding box center [149, 194] width 8 height 8
type input "5EBF00"
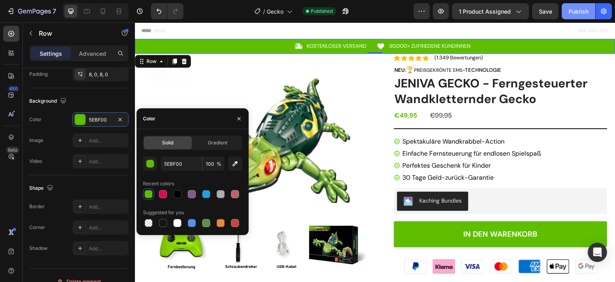
click at [582, 11] on div "Publish" at bounding box center [579, 11] width 20 height 8
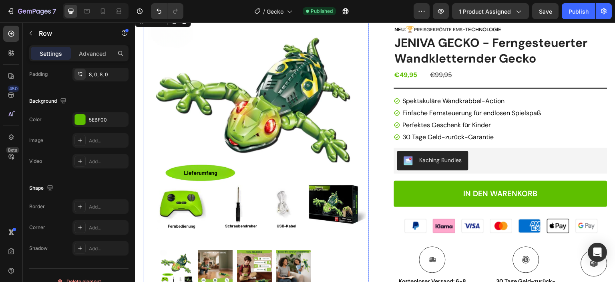
scroll to position [0, 0]
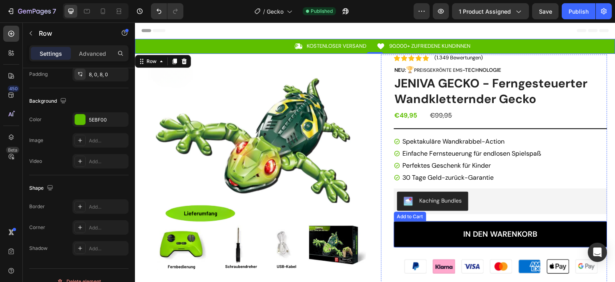
click at [413, 232] on button "IN DEN WARENKORB" at bounding box center [501, 234] width 214 height 26
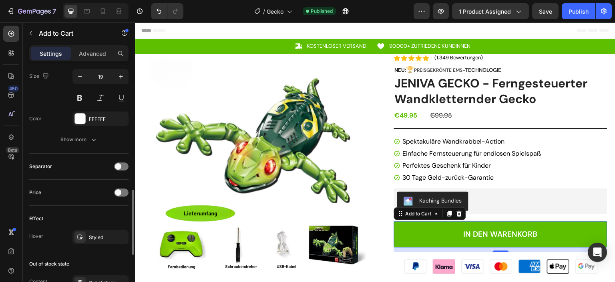
scroll to position [481, 0]
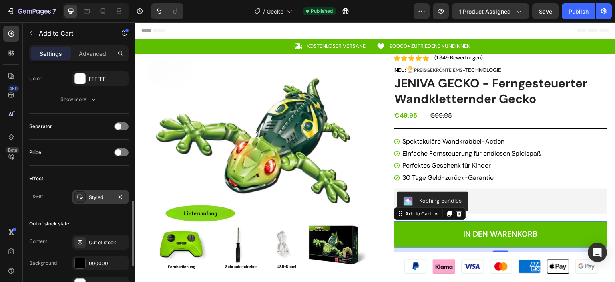
click at [101, 197] on div "Styled" at bounding box center [100, 196] width 23 height 7
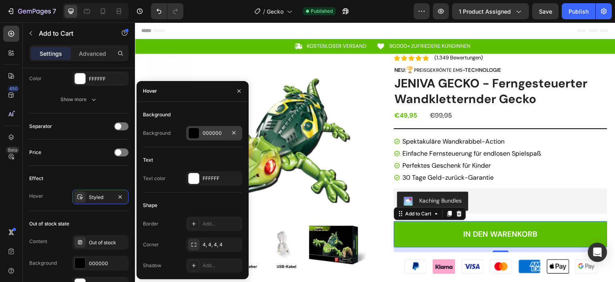
drag, startPoint x: 190, startPoint y: 131, endPoint x: 55, endPoint y: 110, distance: 136.6
click at [190, 131] on div at bounding box center [194, 133] width 10 height 10
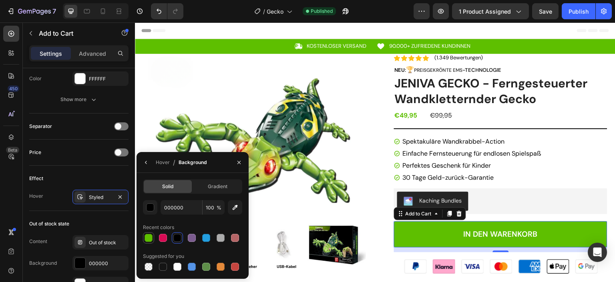
click at [145, 238] on div at bounding box center [149, 238] width 8 height 8
type input "5EBF00"
click at [239, 163] on icon "button" at bounding box center [239, 162] width 6 height 6
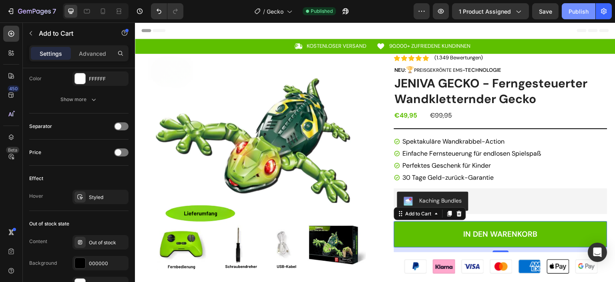
click at [580, 8] on div "Publish" at bounding box center [579, 11] width 20 height 8
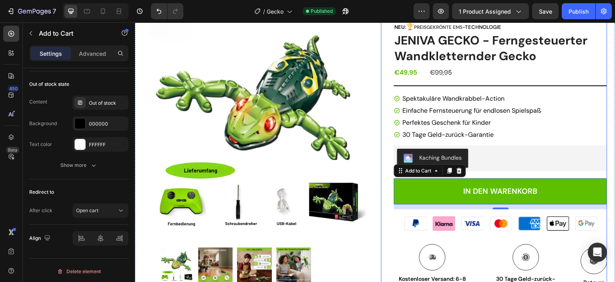
scroll to position [0, 0]
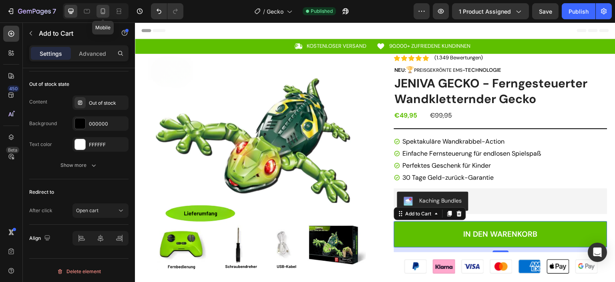
click at [104, 11] on icon at bounding box center [103, 11] width 8 height 8
type input "17"
type input "50"
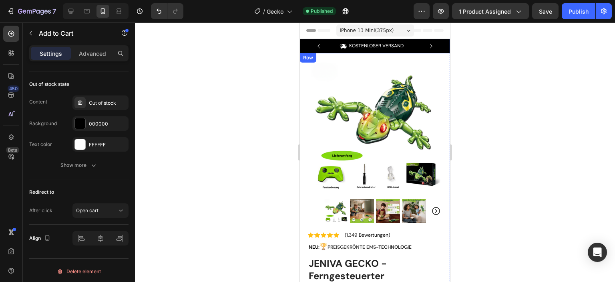
click at [304, 44] on div "Icon KOSTENLOSER VERSAND Text Block Row Icon 90.000+ ZUFRIEDENE KUNDINNEN Text …" at bounding box center [375, 46] width 150 height 14
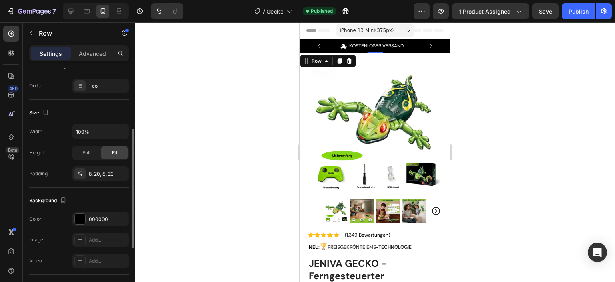
scroll to position [200, 0]
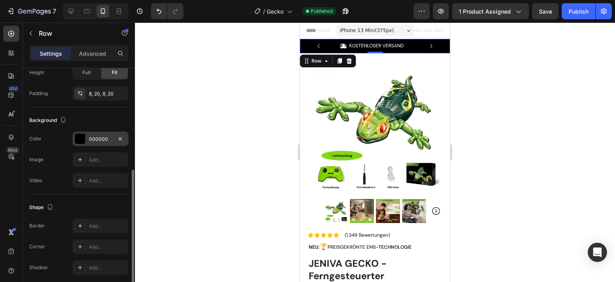
click at [83, 138] on div at bounding box center [80, 138] width 10 height 10
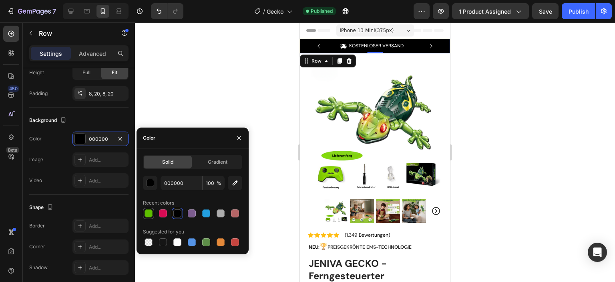
click at [148, 214] on div at bounding box center [149, 213] width 8 height 8
type input "5EBF00"
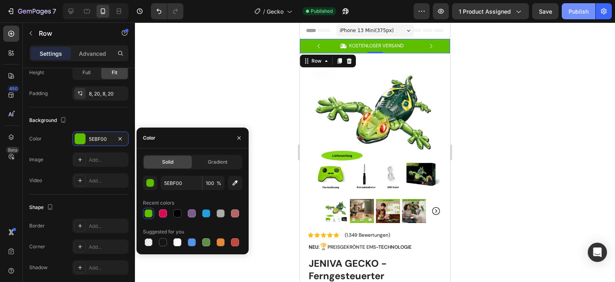
click at [577, 14] on div "Publish" at bounding box center [579, 11] width 20 height 8
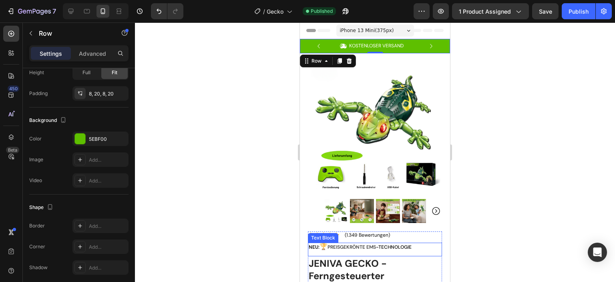
click at [401, 243] on p "NEU : 🏆 Preisgekrönte EMS -TECHNOLOGIE" at bounding box center [375, 246] width 133 height 7
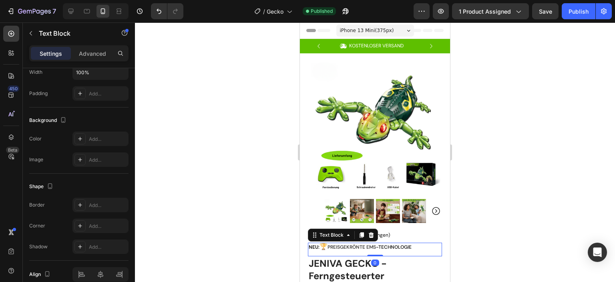
scroll to position [0, 0]
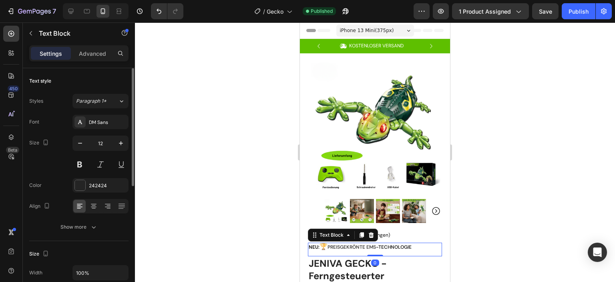
click at [401, 243] on p "NEU : 🏆 Preisgekrönte EMS -TECHNOLOGIE" at bounding box center [375, 246] width 133 height 7
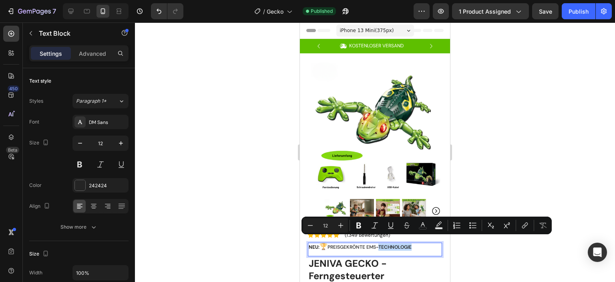
click at [400, 243] on p "NEU : 🏆 Preisgekrönte EMS -TECHNOLOGIE" at bounding box center [375, 246] width 133 height 7
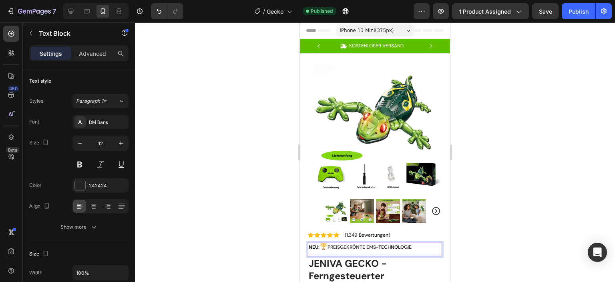
click at [332, 244] on span "Preisgekrönte EMS" at bounding box center [352, 247] width 48 height 6
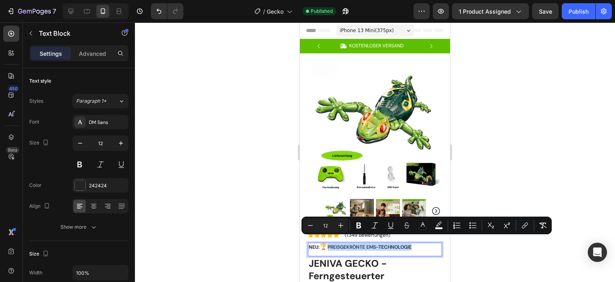
drag, startPoint x: 330, startPoint y: 241, endPoint x: 414, endPoint y: 242, distance: 84.1
click at [414, 243] on p "NEU : 🏆 Preisgekrönte EMS -TECHNOLOGIE" at bounding box center [375, 246] width 133 height 7
copy p "Preisgekrönte EMS -TECHNOLOGIE"
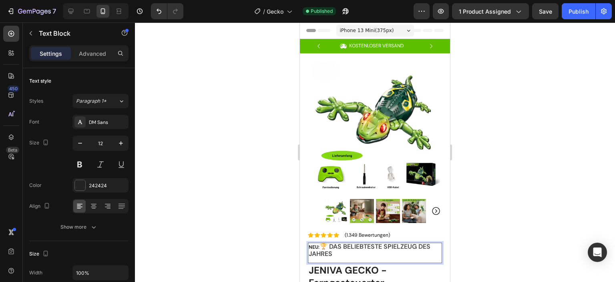
click at [312, 244] on span "NEU" at bounding box center [314, 247] width 10 height 6
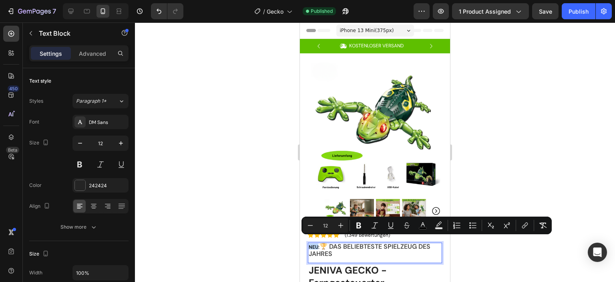
type input "16"
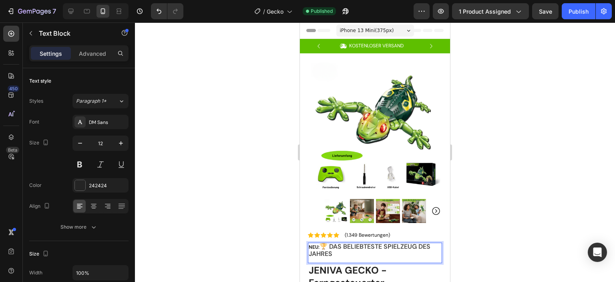
click at [345, 244] on p "NEU : 🏆 Das beliebteste Spielzeug des Jahres" at bounding box center [375, 250] width 133 height 14
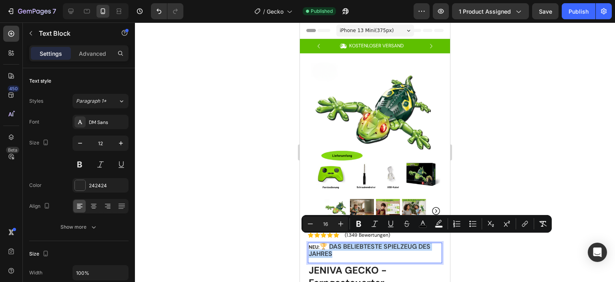
drag, startPoint x: 341, startPoint y: 245, endPoint x: 331, endPoint y: 240, distance: 11.5
click at [331, 243] on p "NEU : 🏆 Das beliebteste Spielzeug des Jahres" at bounding box center [375, 250] width 133 height 14
type input "12"
click at [314, 244] on span "NEU" at bounding box center [314, 247] width 10 height 6
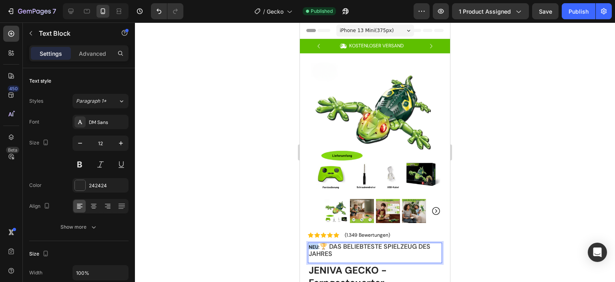
click at [314, 244] on span "NEU" at bounding box center [314, 247] width 10 height 6
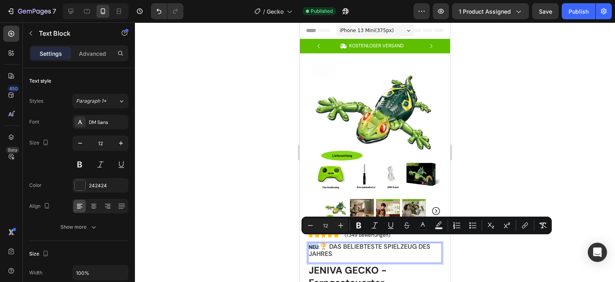
type input "16"
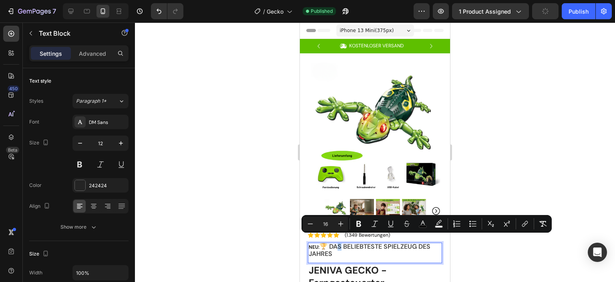
click at [338, 242] on span "🏆 Das beliebteste Spielzeug des Jahres" at bounding box center [370, 250] width 122 height 16
click at [338, 244] on p "NEU : 🏆 Das beliebteste Spielzeug des Jahres" at bounding box center [375, 250] width 133 height 14
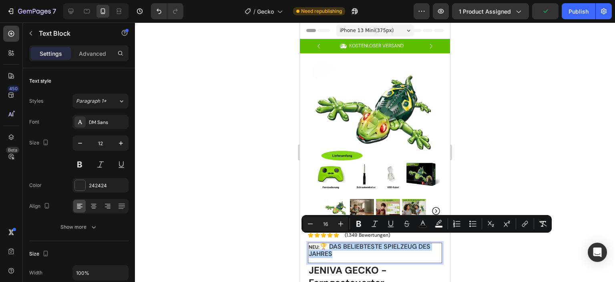
drag, startPoint x: 338, startPoint y: 245, endPoint x: 331, endPoint y: 239, distance: 8.8
click at [331, 243] on p "NEU : 🏆 Das beliebteste Spielzeug des Jahres" at bounding box center [375, 250] width 133 height 14
click at [310, 225] on icon "Editor contextual toolbar" at bounding box center [310, 224] width 8 height 8
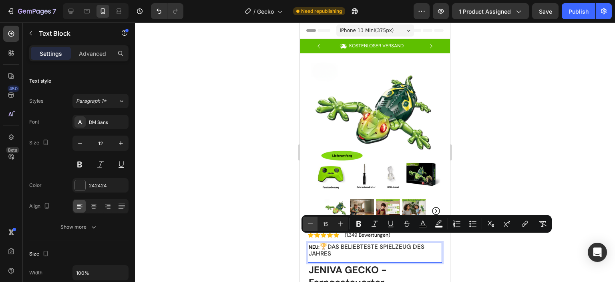
click at [310, 225] on icon "Editor contextual toolbar" at bounding box center [310, 224] width 8 height 8
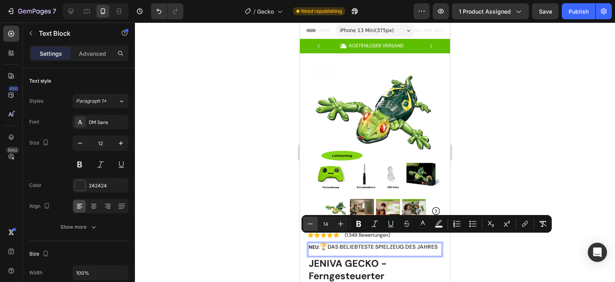
click at [310, 225] on icon "Editor contextual toolbar" at bounding box center [310, 224] width 8 height 8
type input "12"
click at [422, 228] on button "color" at bounding box center [423, 223] width 14 height 14
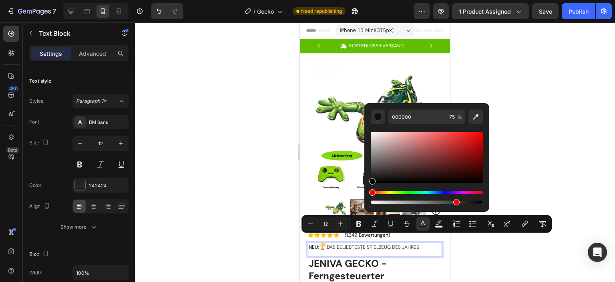
click at [316, 244] on span "NEU" at bounding box center [313, 247] width 9 height 6
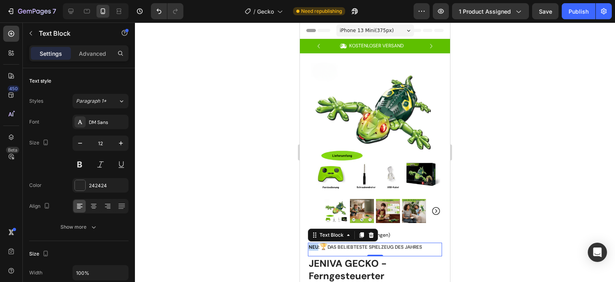
click at [316, 244] on span "NEU" at bounding box center [314, 247] width 10 height 6
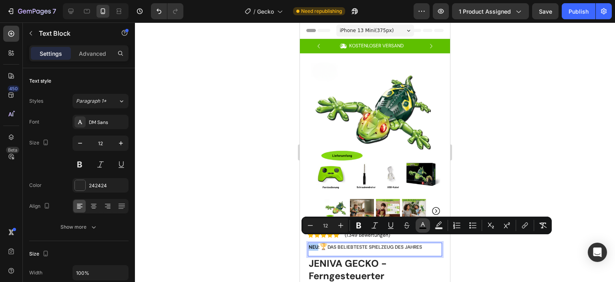
click at [420, 229] on rect "Editor contextual toolbar" at bounding box center [423, 228] width 8 height 2
type input "100"
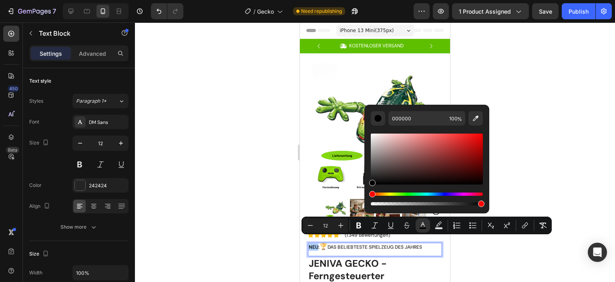
click at [562, 154] on div at bounding box center [375, 151] width 480 height 259
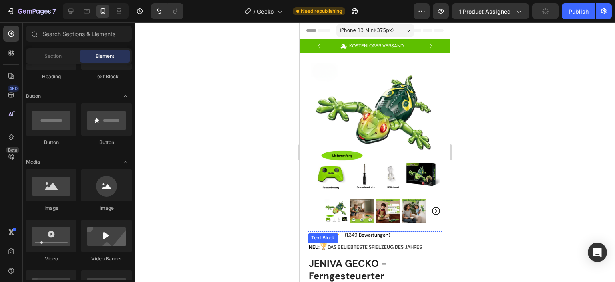
click at [345, 244] on span "Das beliebteste Spielzeug des Jahres" at bounding box center [375, 247] width 95 height 6
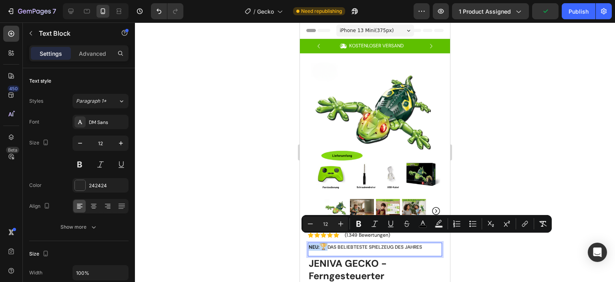
click at [420, 244] on span "Das beliebteste Spielzeug des Jahres" at bounding box center [375, 247] width 95 height 6
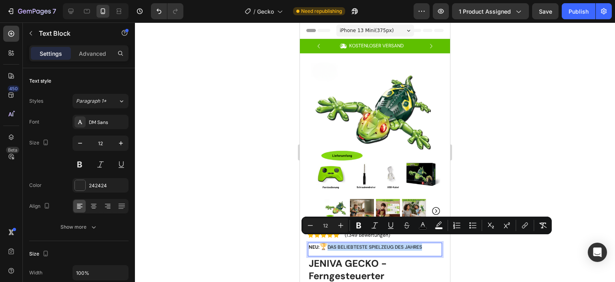
drag, startPoint x: 427, startPoint y: 240, endPoint x: 332, endPoint y: 241, distance: 95.3
click at [332, 243] on p "NEU : 🏆 Das beliebteste Spielzeug des Jahres" at bounding box center [375, 246] width 133 height 7
click at [357, 227] on icon "Editor contextual toolbar" at bounding box center [359, 225] width 8 height 8
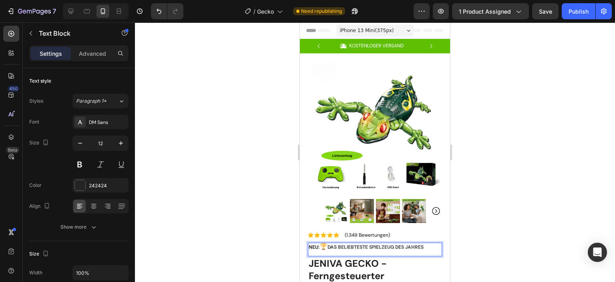
click at [503, 232] on div at bounding box center [375, 151] width 480 height 259
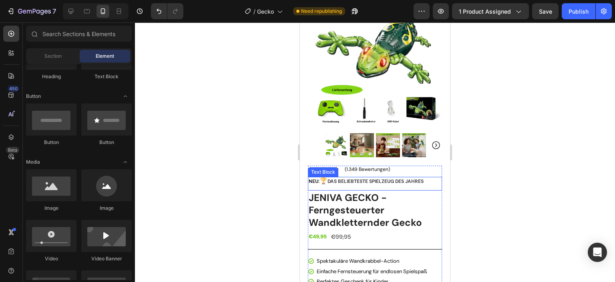
scroll to position [80, 0]
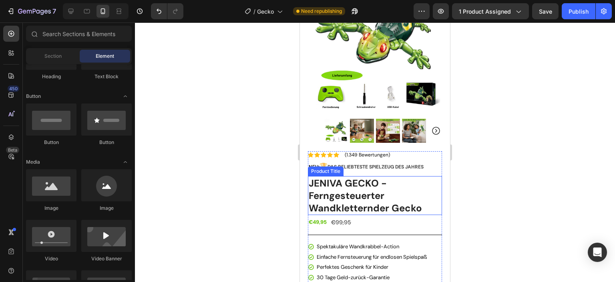
click at [420, 203] on h1 "JENIVA GECKO - Ferngesteuerter Wandkletternder Gecko" at bounding box center [375, 195] width 134 height 39
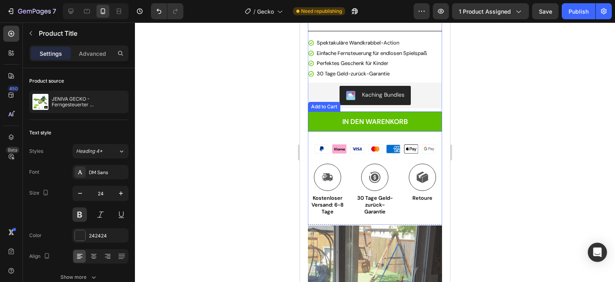
scroll to position [280, 0]
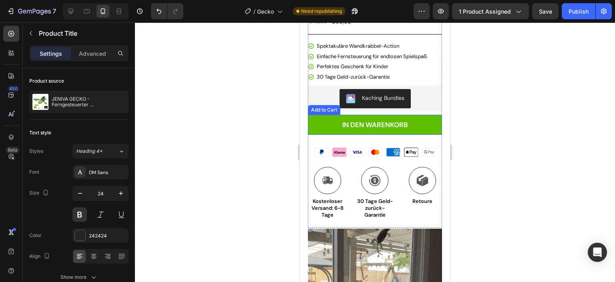
click at [425, 118] on button "IN DEN WARENKORB" at bounding box center [375, 125] width 134 height 20
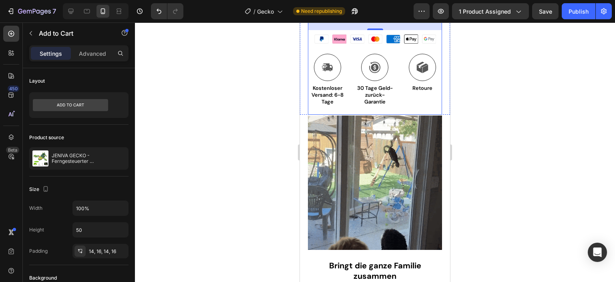
scroll to position [401, 0]
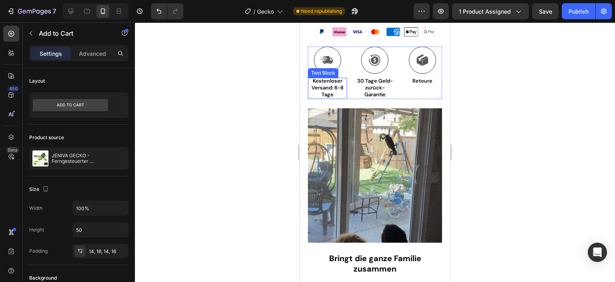
click at [336, 85] on p "Kostenloser Versand: 6-8 Tage" at bounding box center [328, 88] width 38 height 20
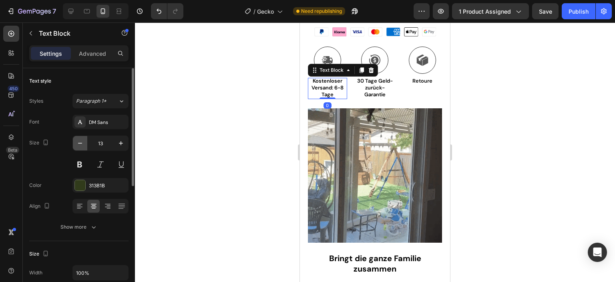
click at [80, 143] on icon "button" at bounding box center [80, 143] width 4 height 1
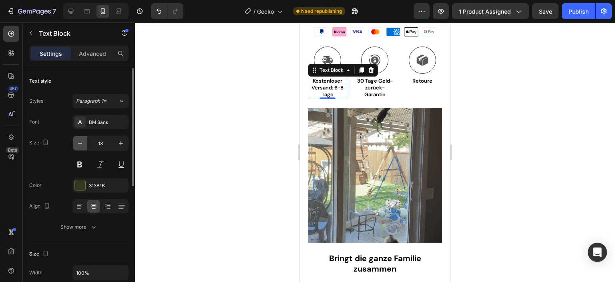
type input "12"
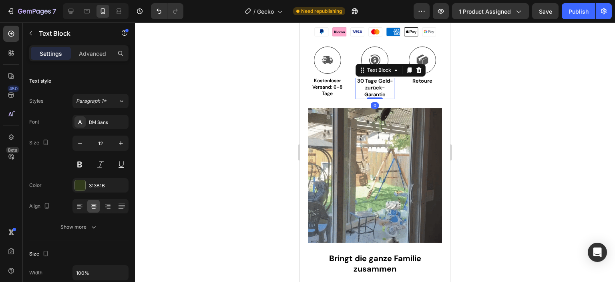
click at [372, 84] on span "30 Tage Geld-zurück-Garantie" at bounding box center [375, 87] width 36 height 20
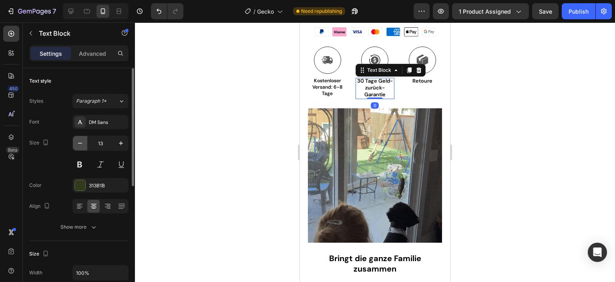
click at [81, 143] on icon "button" at bounding box center [80, 143] width 4 height 1
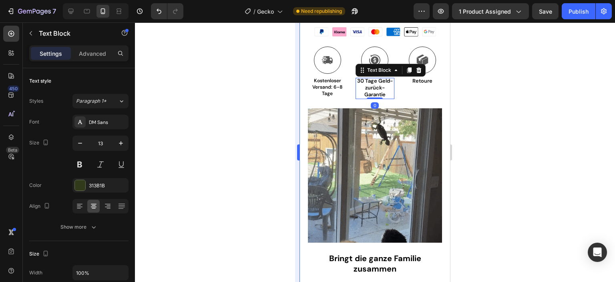
type input "12"
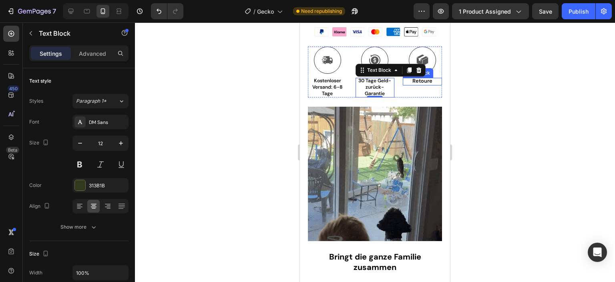
click at [423, 77] on span "Retoure" at bounding box center [423, 80] width 20 height 7
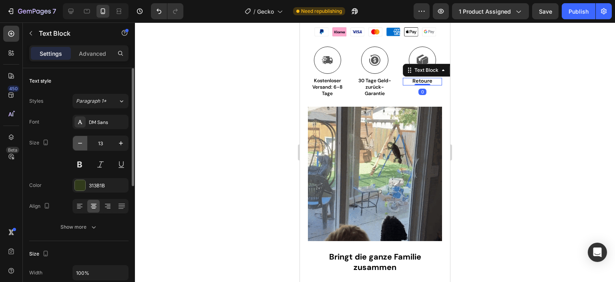
click at [82, 143] on icon "button" at bounding box center [80, 143] width 8 height 8
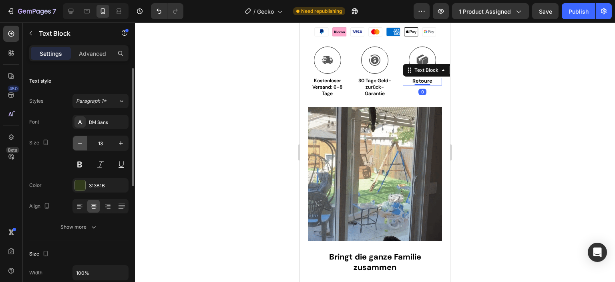
type input "12"
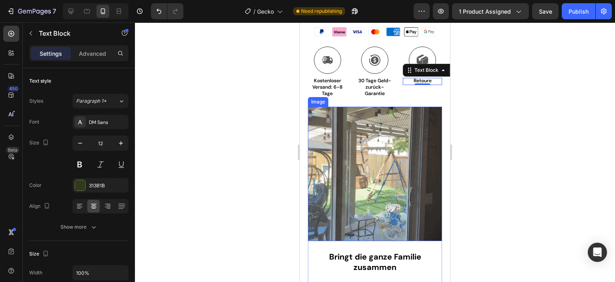
scroll to position [441, 0]
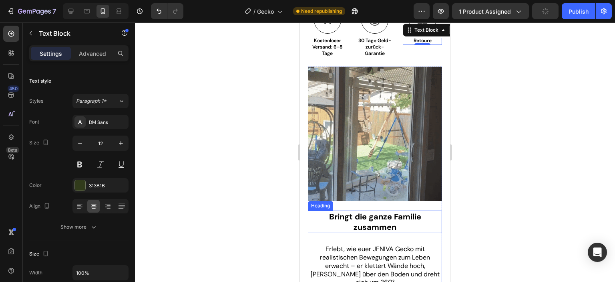
click at [397, 210] on h2 "Bringt die ganze Familie zusammen" at bounding box center [375, 221] width 134 height 22
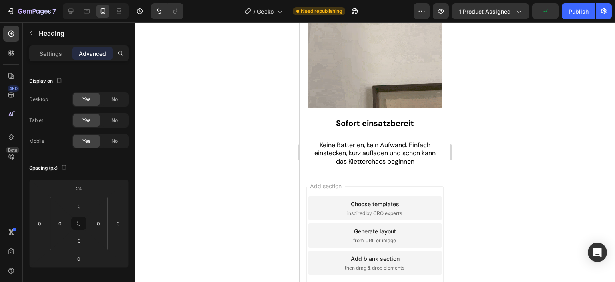
scroll to position [993, 0]
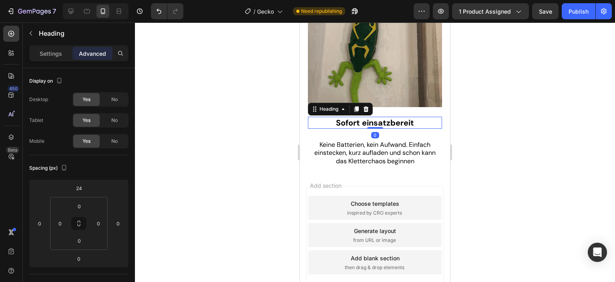
click at [367, 117] on strong "Sofort einsatzbereit" at bounding box center [375, 122] width 78 height 10
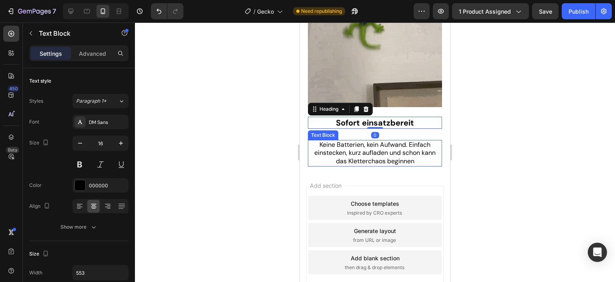
click at [388, 140] on span "Keine Batterien, kein Aufwand. Einfach einstecken, kurz aufladen und schon kann…" at bounding box center [374, 152] width 121 height 25
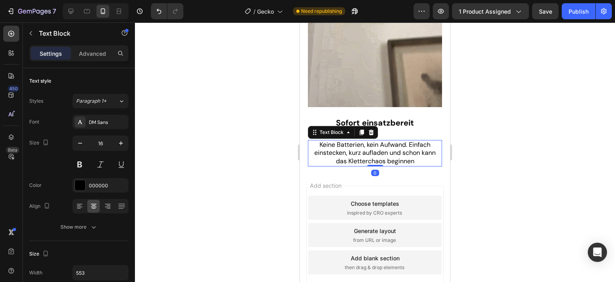
click at [388, 140] on span "Keine Batterien, kein Aufwand. Einfach einstecken, kurz aufladen und schon kann…" at bounding box center [374, 152] width 121 height 25
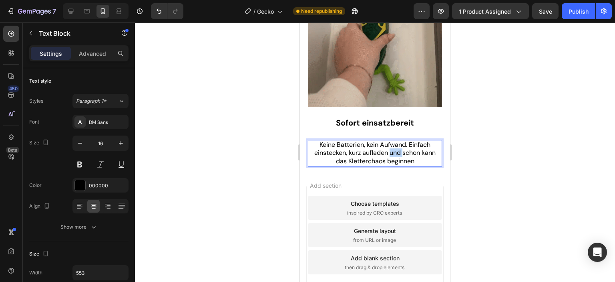
click at [388, 140] on span "Keine Batterien, kein Aufwand. Einfach einstecken, kurz aufladen und schon kann…" at bounding box center [374, 152] width 121 height 25
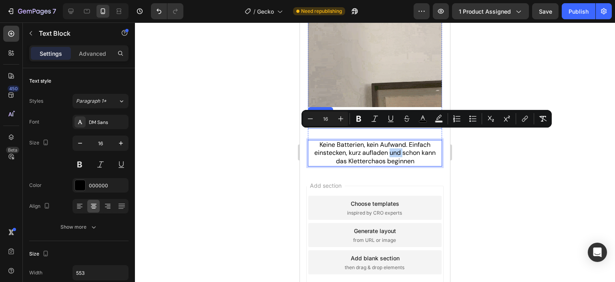
click at [399, 117] on strong "Sofort einsatzbereit" at bounding box center [375, 122] width 78 height 10
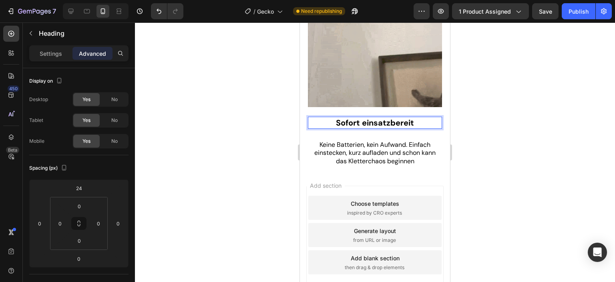
click at [399, 117] on strong "Sofort einsatzbereit" at bounding box center [375, 122] width 78 height 10
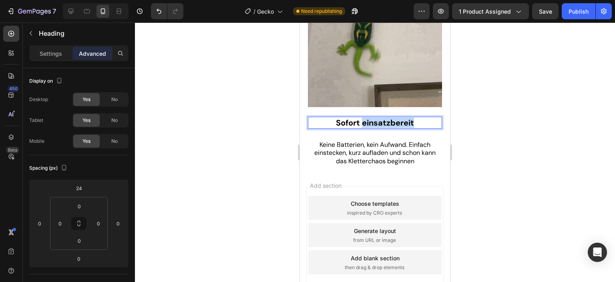
click at [399, 117] on strong "Sofort einsatzbereit" at bounding box center [375, 122] width 78 height 10
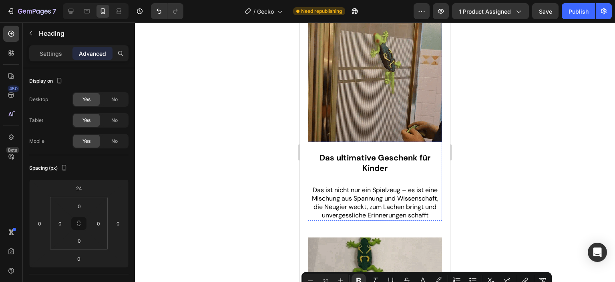
scroll to position [713, 0]
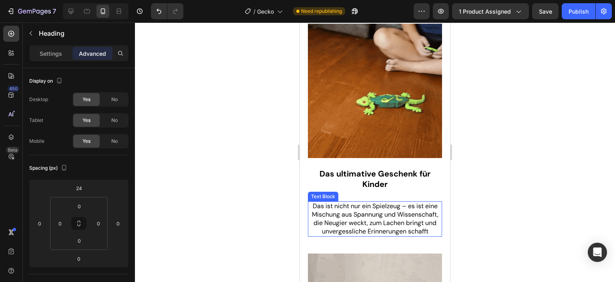
click at [389, 201] on span "Das ist nicht nur ein Spielzeug – es ist eine Mischung aus Spannung und Wissens…" at bounding box center [375, 217] width 127 height 33
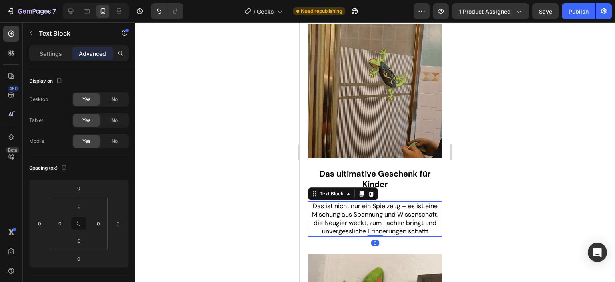
click at [389, 201] on span "Das ist nicht nur ein Spielzeug – es ist eine Mischung aus Spannung und Wissens…" at bounding box center [375, 217] width 127 height 33
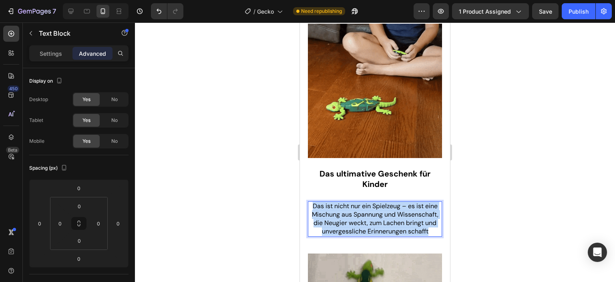
click at [389, 201] on span "Das ist nicht nur ein Spielzeug – es ist eine Mischung aus Spannung und Wissens…" at bounding box center [375, 217] width 127 height 33
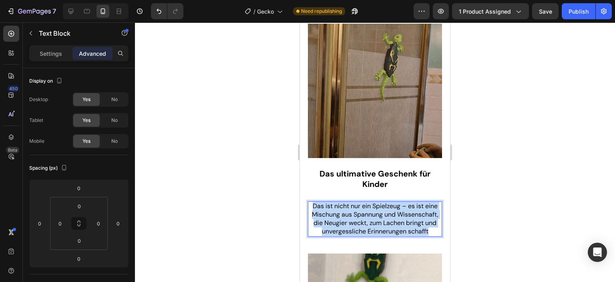
click at [389, 201] on span "Das ist nicht nur ein Spielzeug – es ist eine Mischung aus Spannung und Wissens…" at bounding box center [375, 217] width 127 height 33
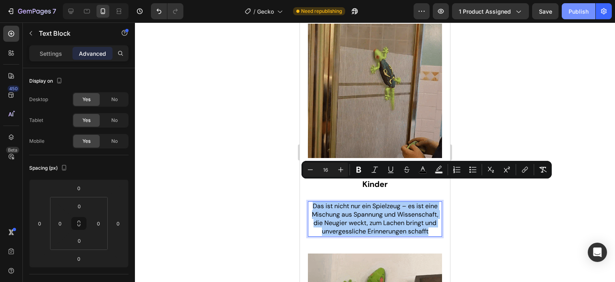
click at [576, 14] on div "Publish" at bounding box center [579, 11] width 20 height 8
